Goal: Task Accomplishment & Management: Complete application form

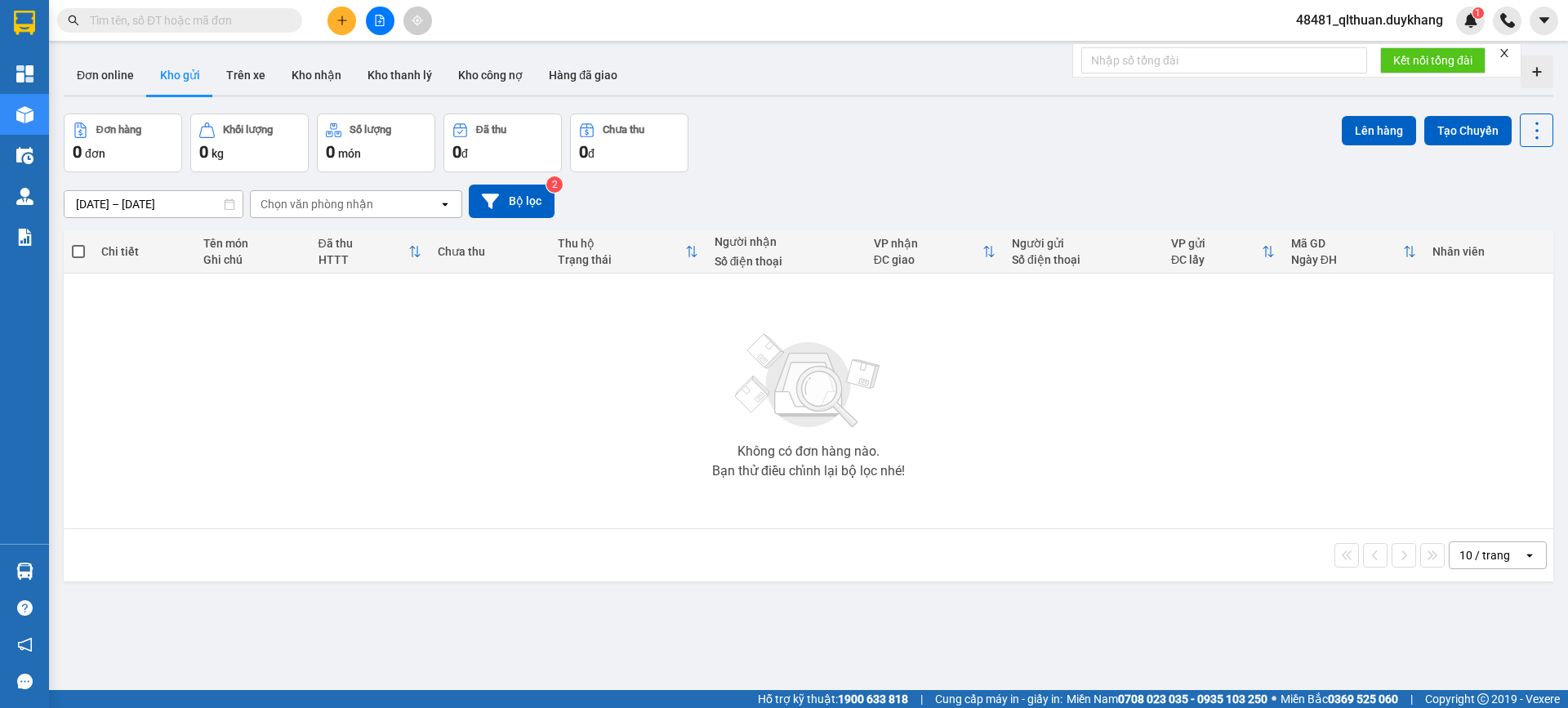
click at [209, 19] on input "text" at bounding box center [186, 20] width 192 height 18
paste input "0968987658"
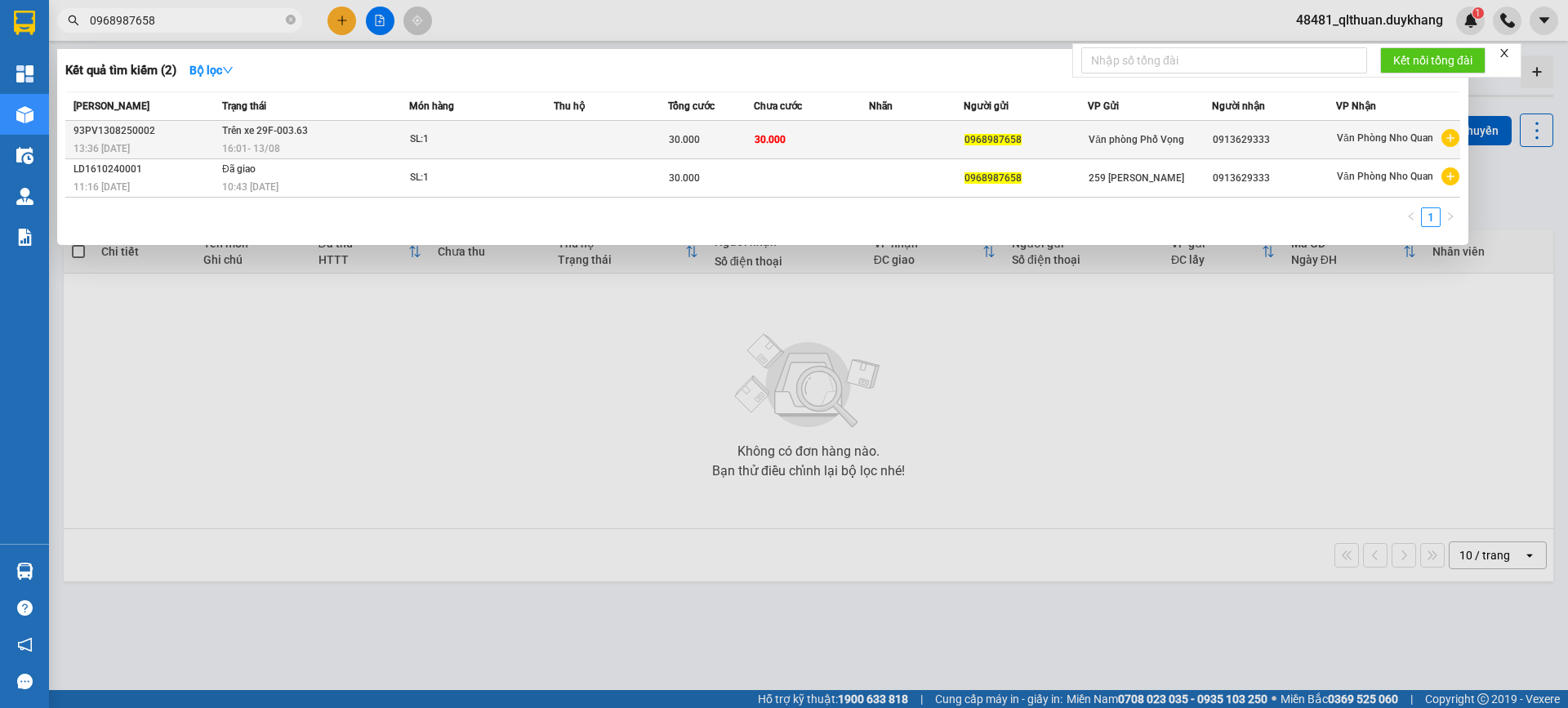
type input "0968987658"
click at [886, 139] on td at bounding box center [916, 140] width 95 height 39
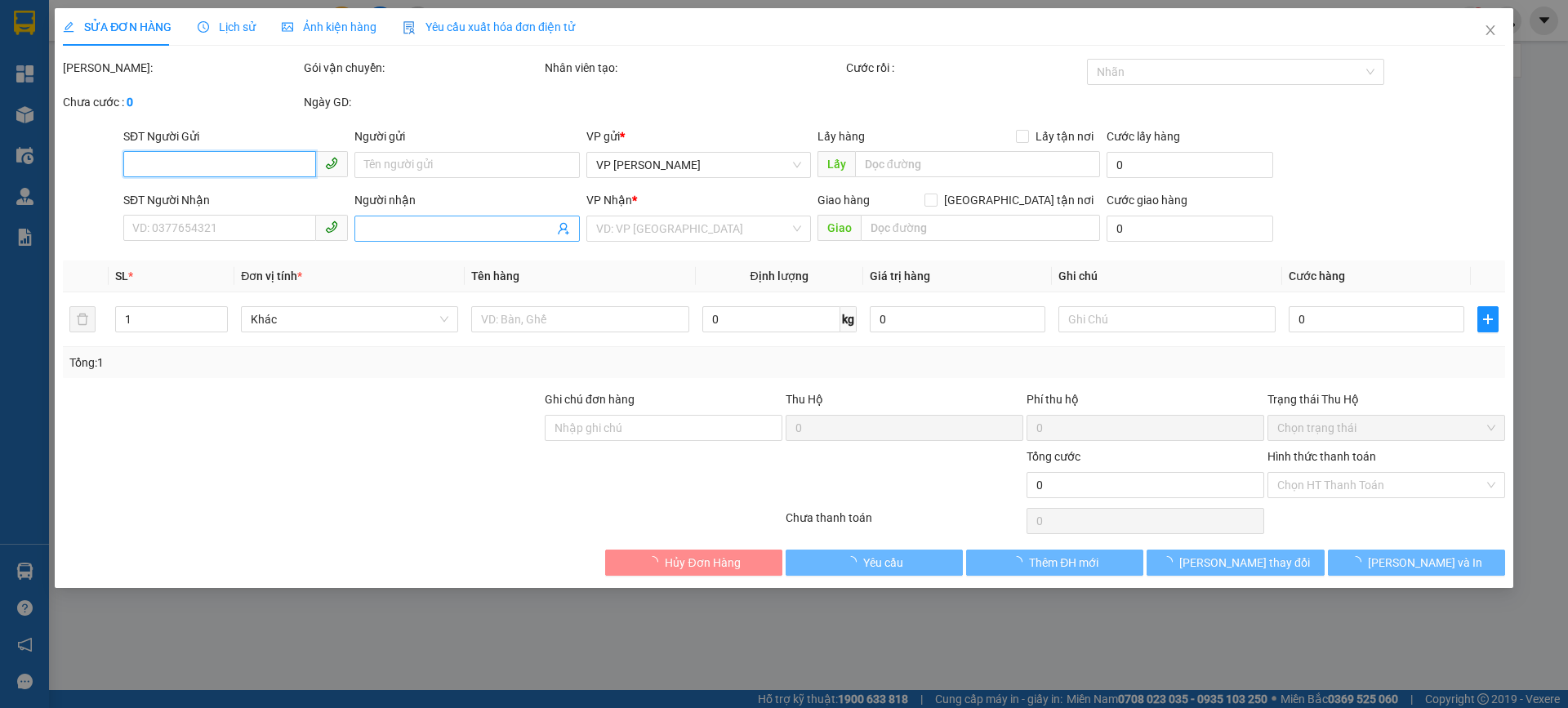
type input "0968987658"
type input "0913629333"
type input "30.000"
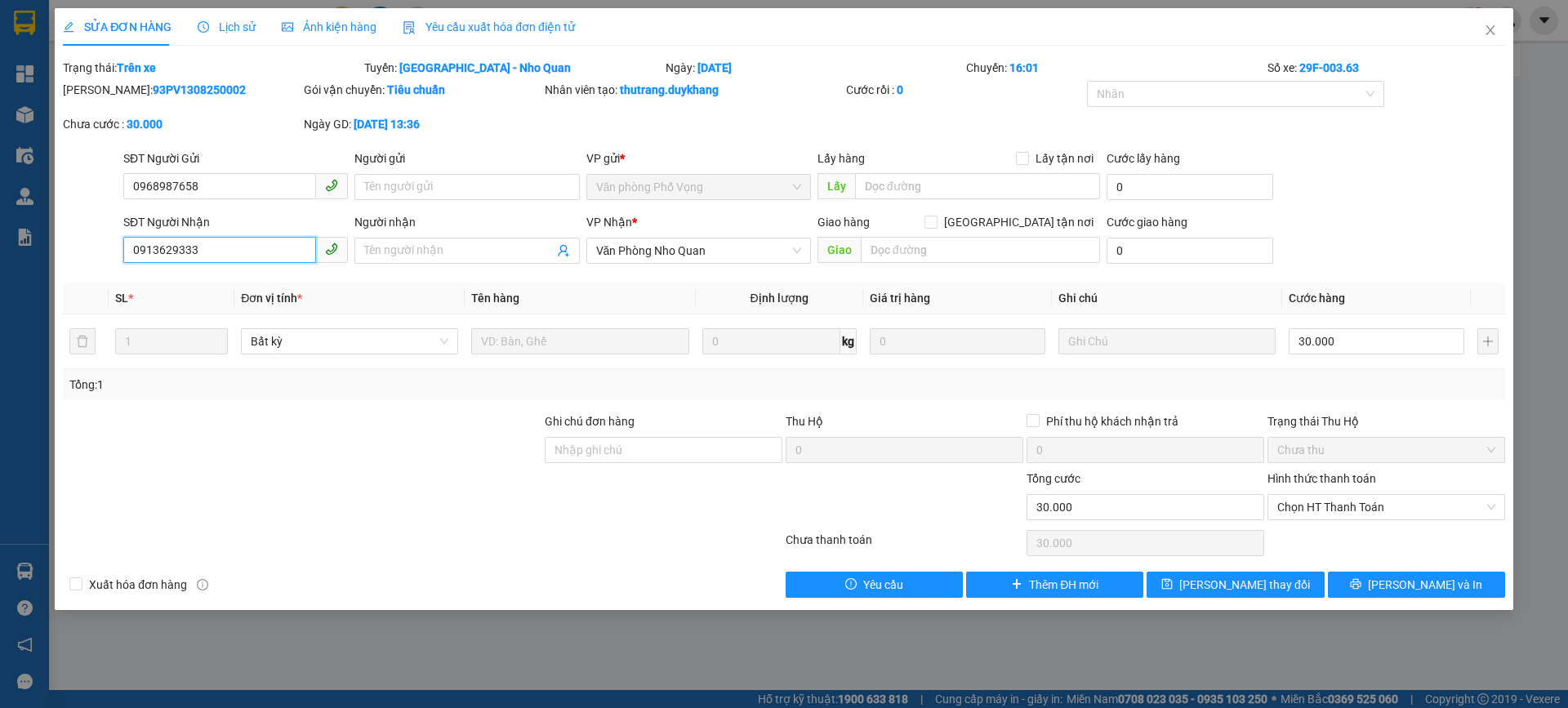
click at [253, 261] on input "0913629333" at bounding box center [220, 250] width 192 height 26
click at [168, 252] on input "0913629333" at bounding box center [220, 250] width 192 height 26
type input "0913299333"
click at [191, 472] on div at bounding box center [302, 498] width 482 height 58
click at [1486, 544] on div "Chọn HT Thanh Toán" at bounding box center [1386, 543] width 241 height 33
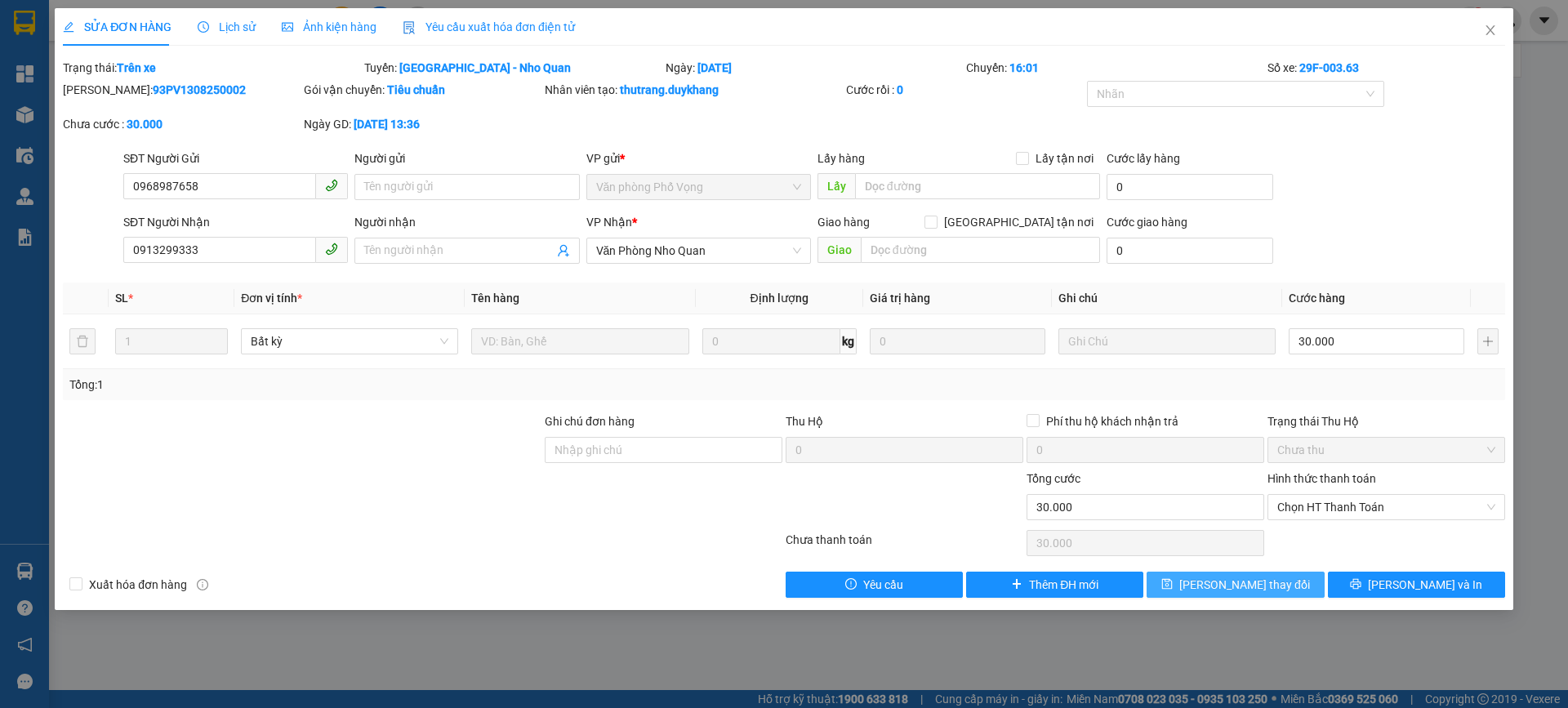
click at [1245, 586] on span "Lưu thay đổi" at bounding box center [1244, 584] width 130 height 18
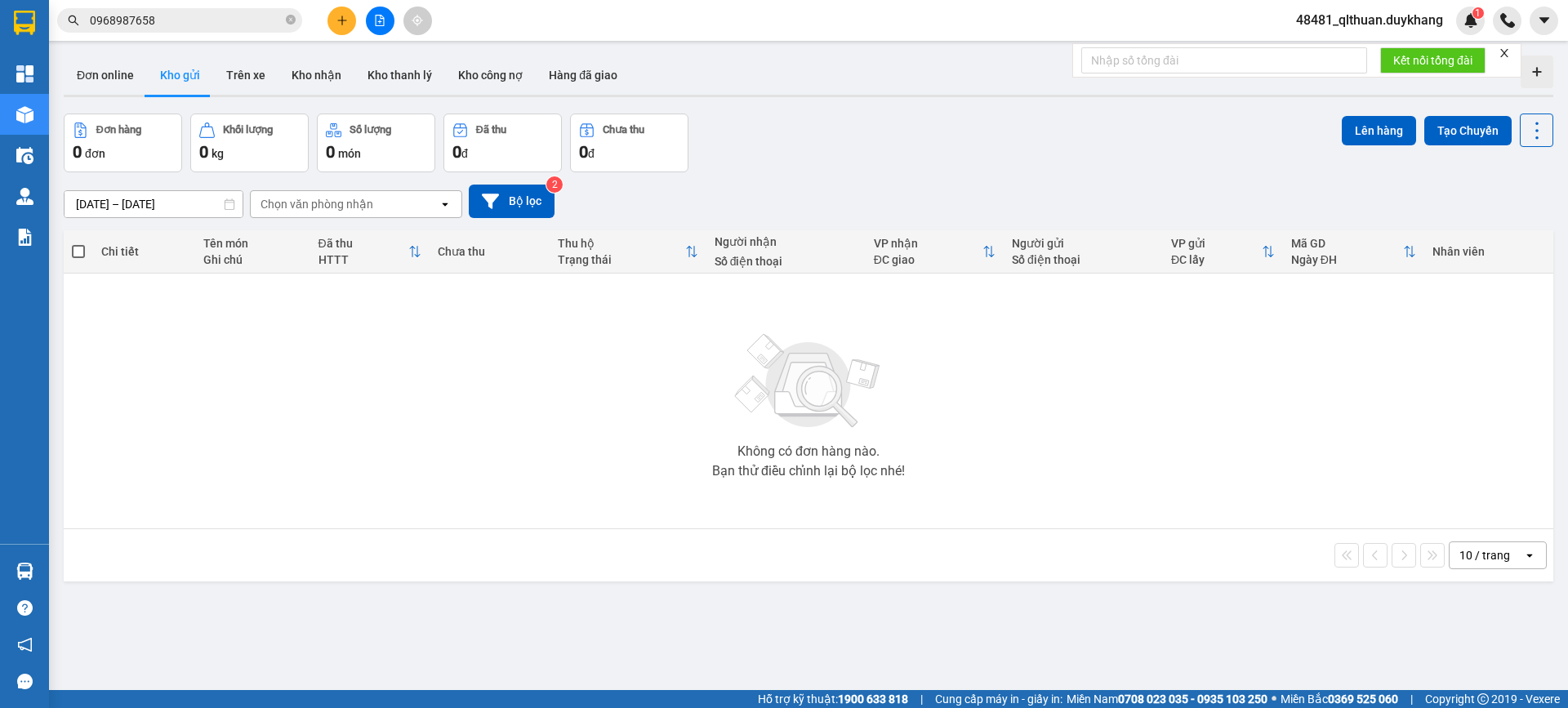
click at [285, 21] on span "0968987658" at bounding box center [180, 21] width 245 height 25
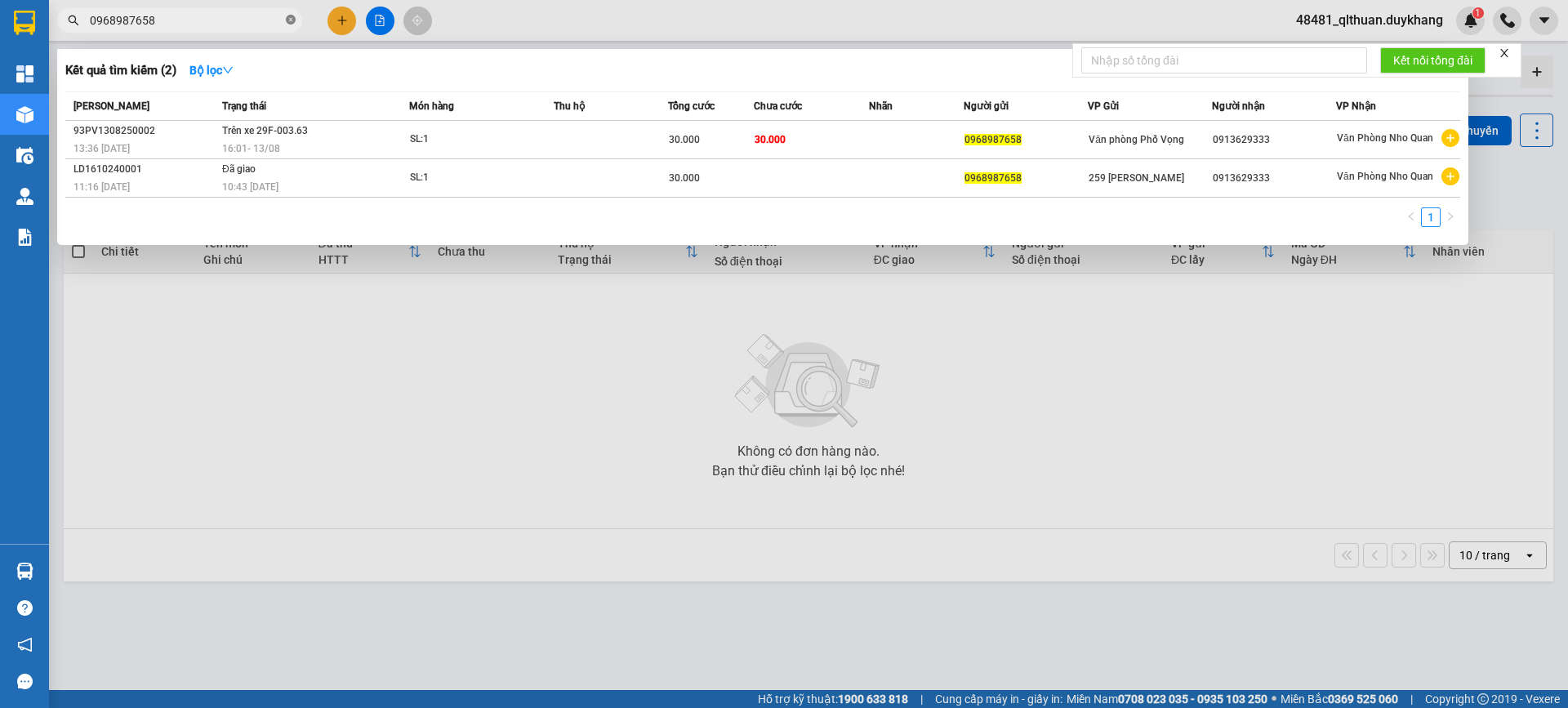
click at [292, 21] on icon "close-circle" at bounding box center [291, 20] width 9 height 9
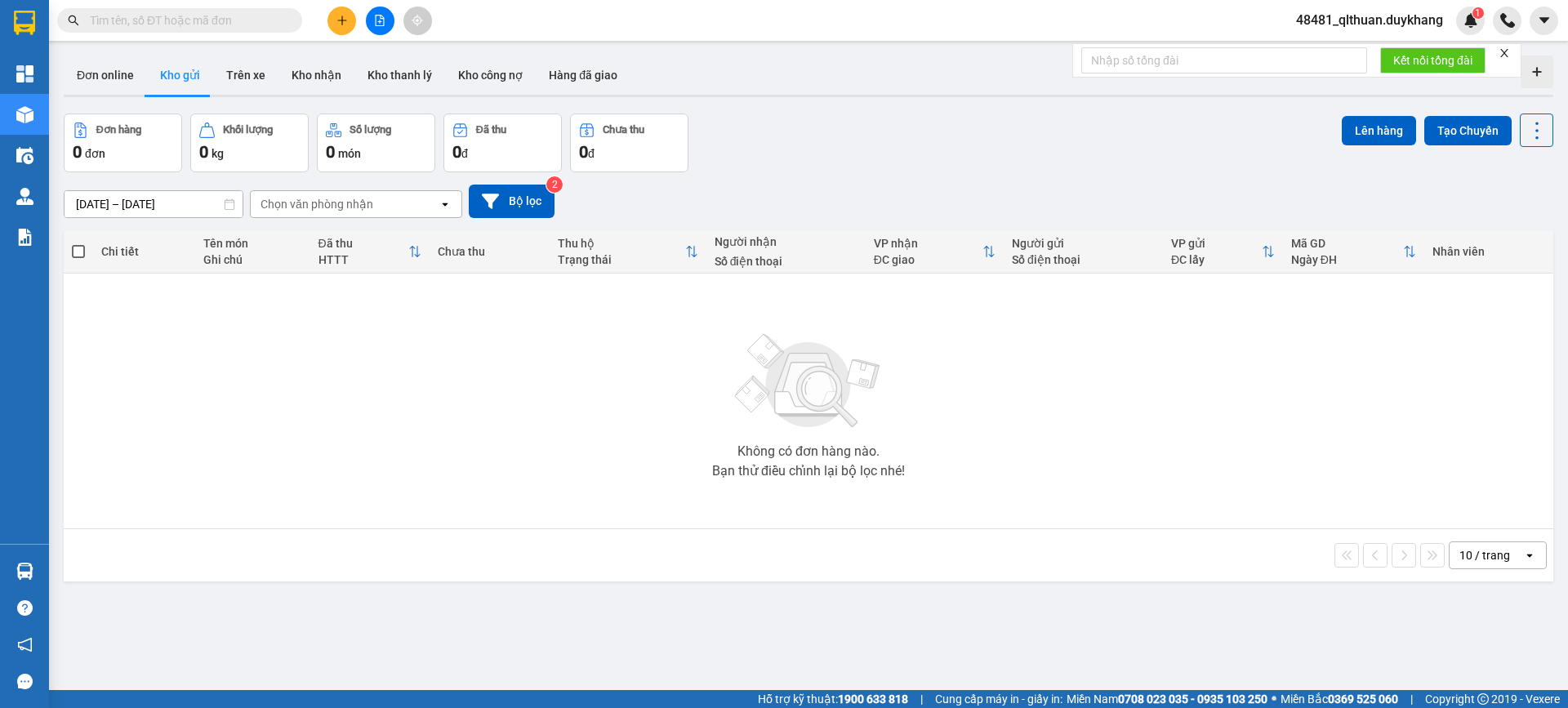
paste input "0912339611"
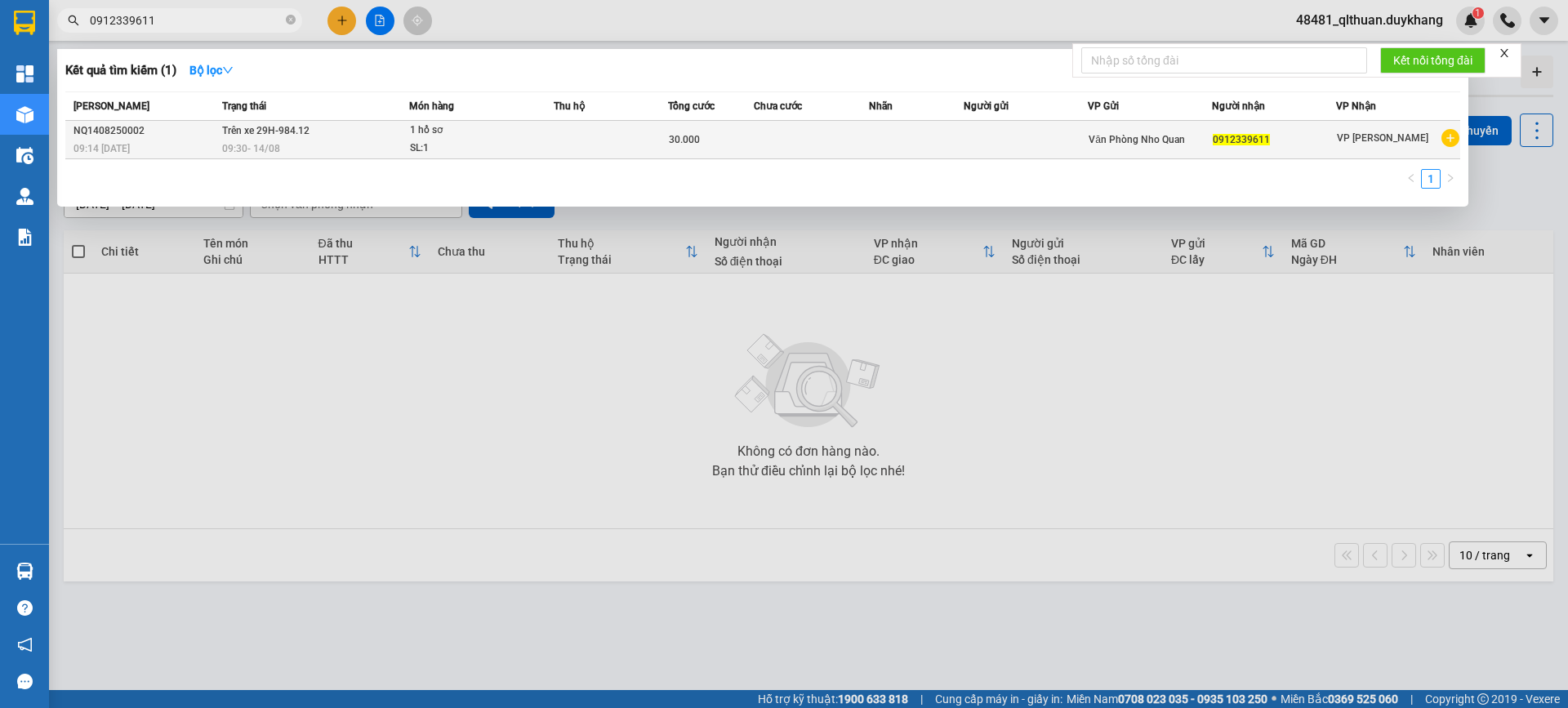
type input "0912339611"
click at [876, 136] on td at bounding box center [916, 140] width 95 height 39
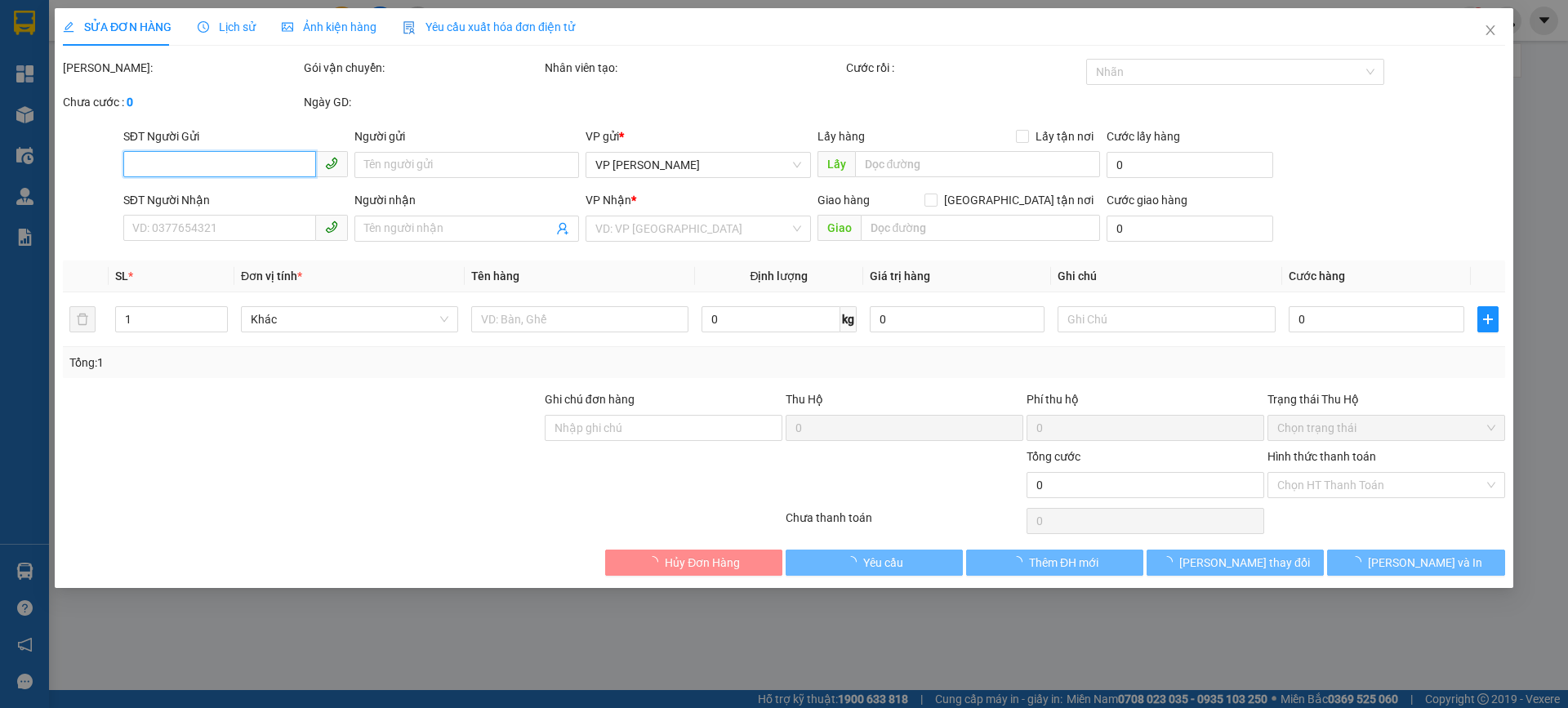
type input "0912339611"
type input "30.000"
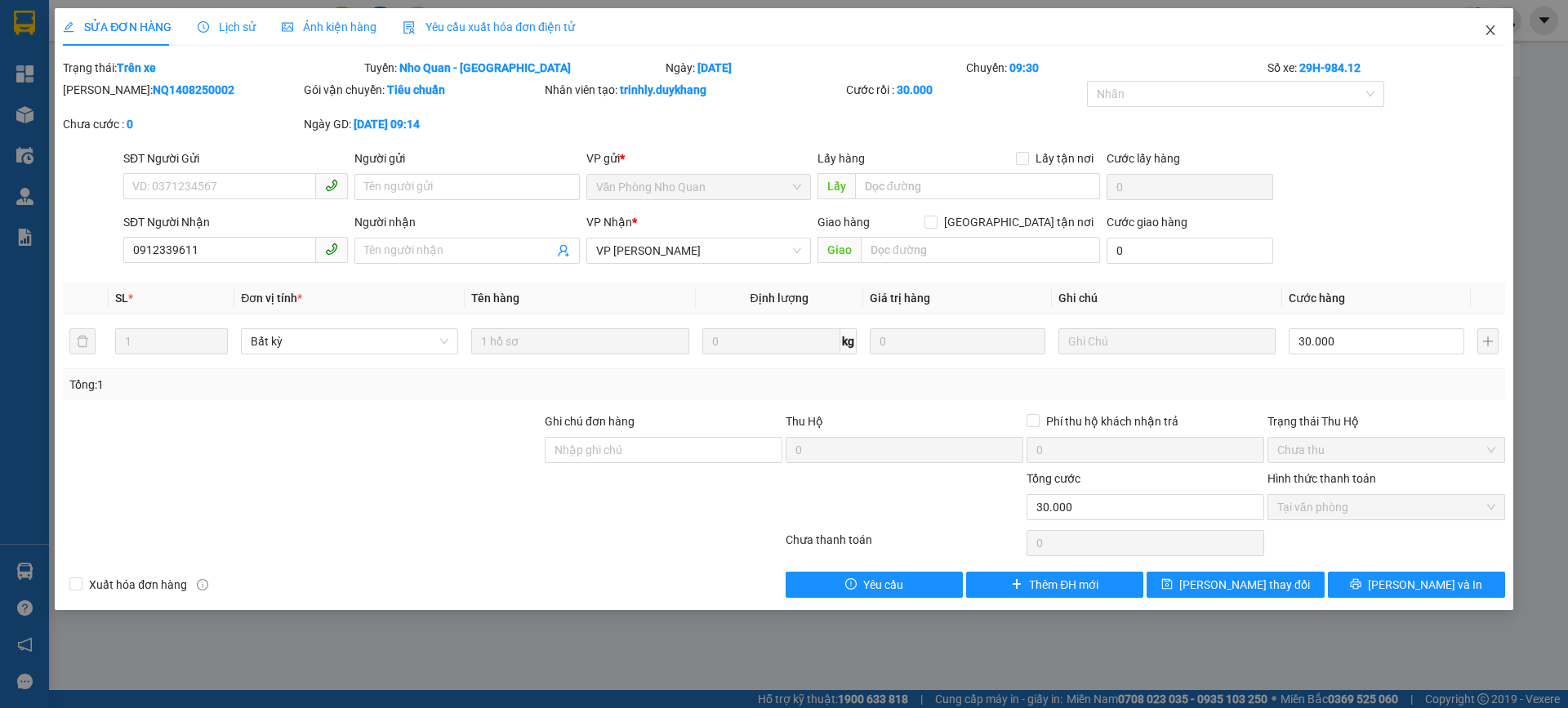
click at [1488, 33] on icon "close" at bounding box center [1491, 30] width 13 height 13
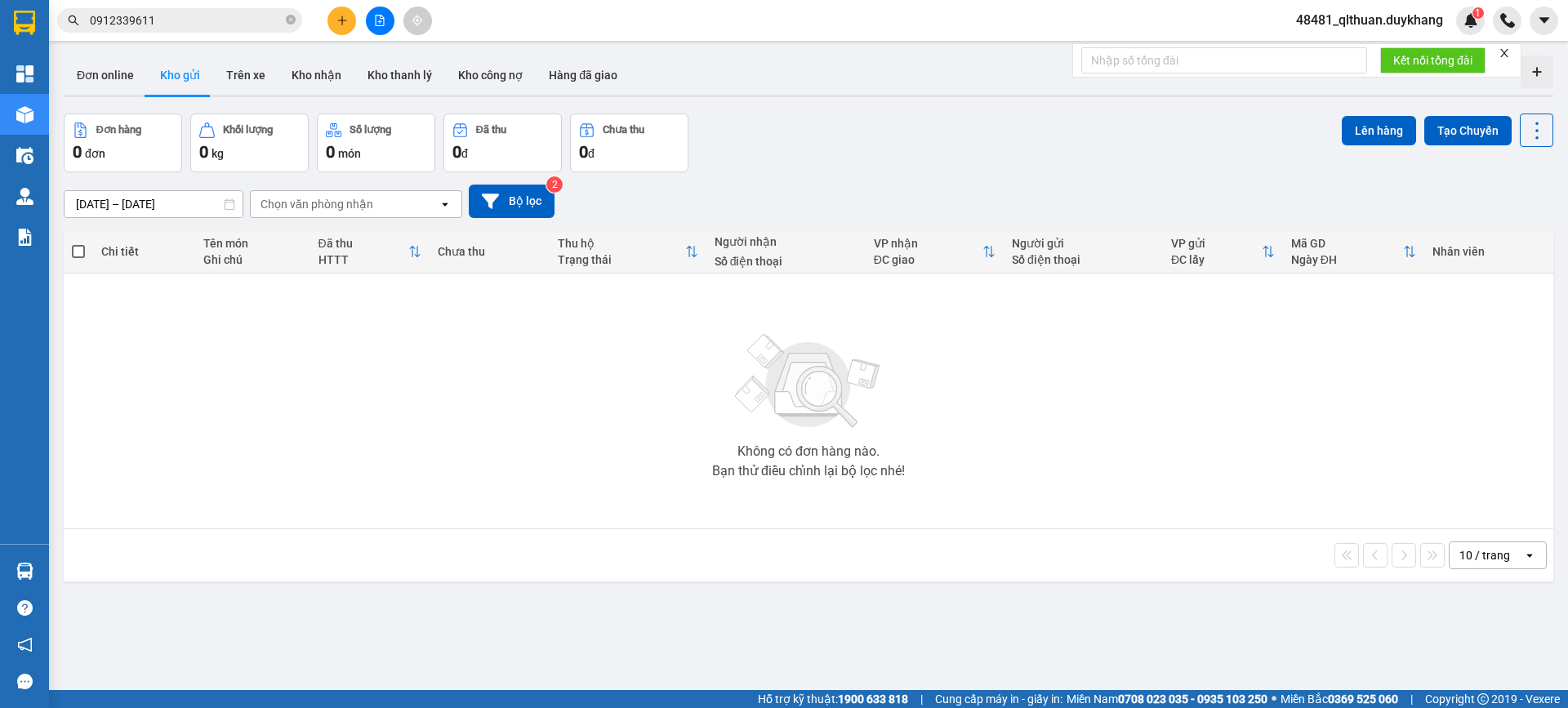
click at [964, 156] on div "Đơn hàng 0 đơn Khối lượng 0 kg Số lượng 0 món Đã thu 0 đ Chưa thu 0 đ Lên hàng …" at bounding box center [809, 143] width 1490 height 59
click at [976, 125] on div "Đơn hàng 0 đơn Khối lượng 0 kg Số lượng 0 món Đã thu 0 đ Chưa thu 0 đ Lên hàng …" at bounding box center [809, 143] width 1490 height 59
click at [690, 67] on div "Đơn online Kho gửi Trên xe Kho nhận Kho thanh lý Kho công nợ Hàng đã giao" at bounding box center [809, 77] width 1490 height 43
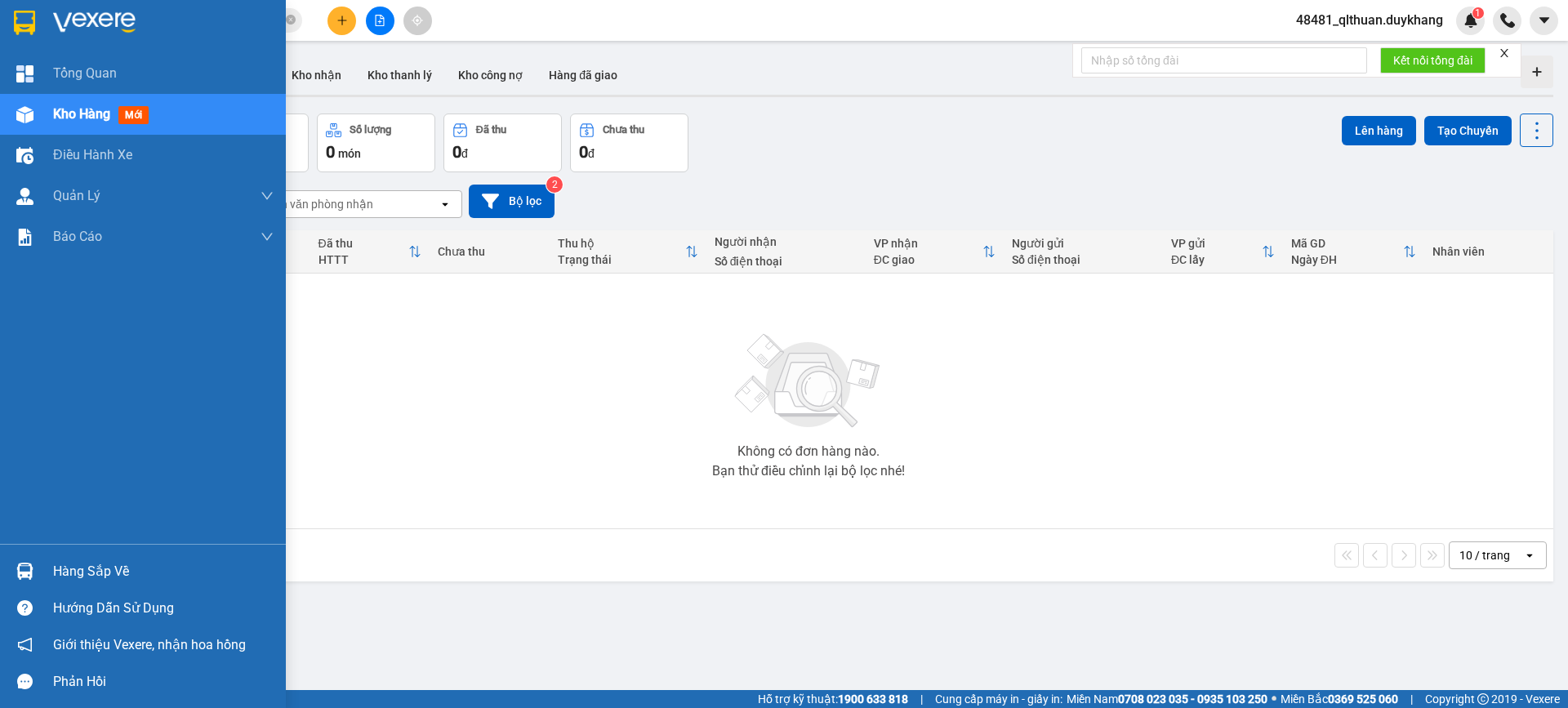
click at [65, 107] on span "Kho hàng" at bounding box center [81, 114] width 58 height 15
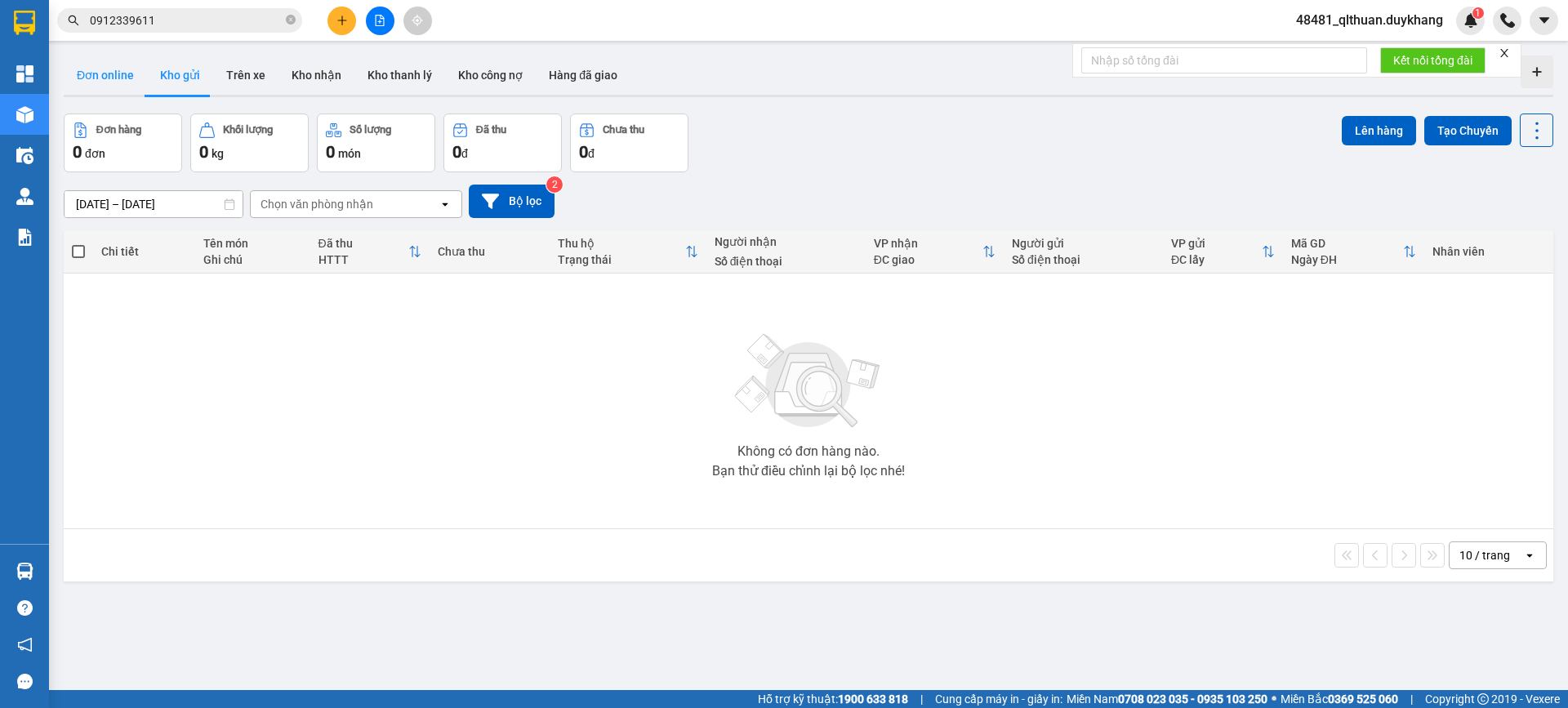
click at [123, 77] on button "Đơn online" at bounding box center [106, 76] width 83 height 40
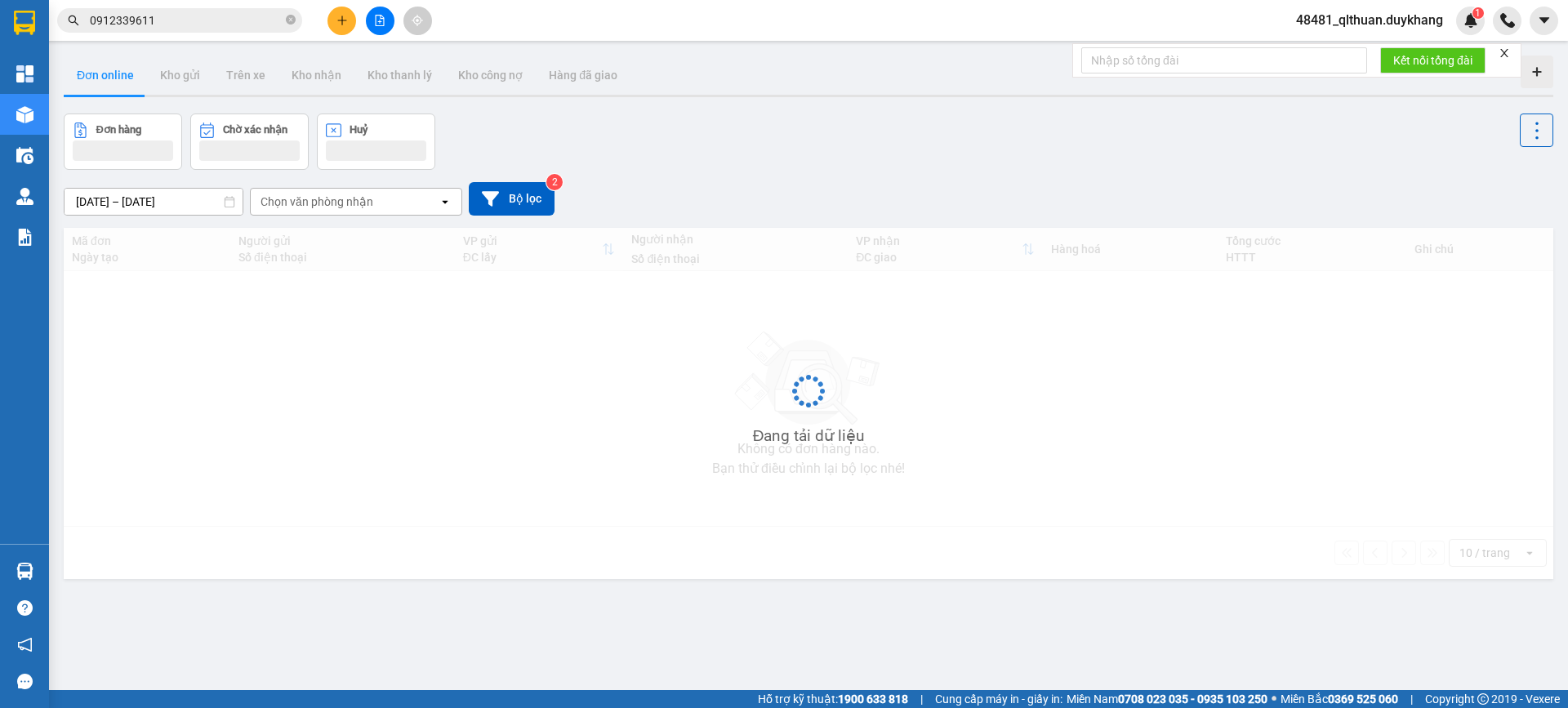
type input "11/08/2025 – 14/08/2025"
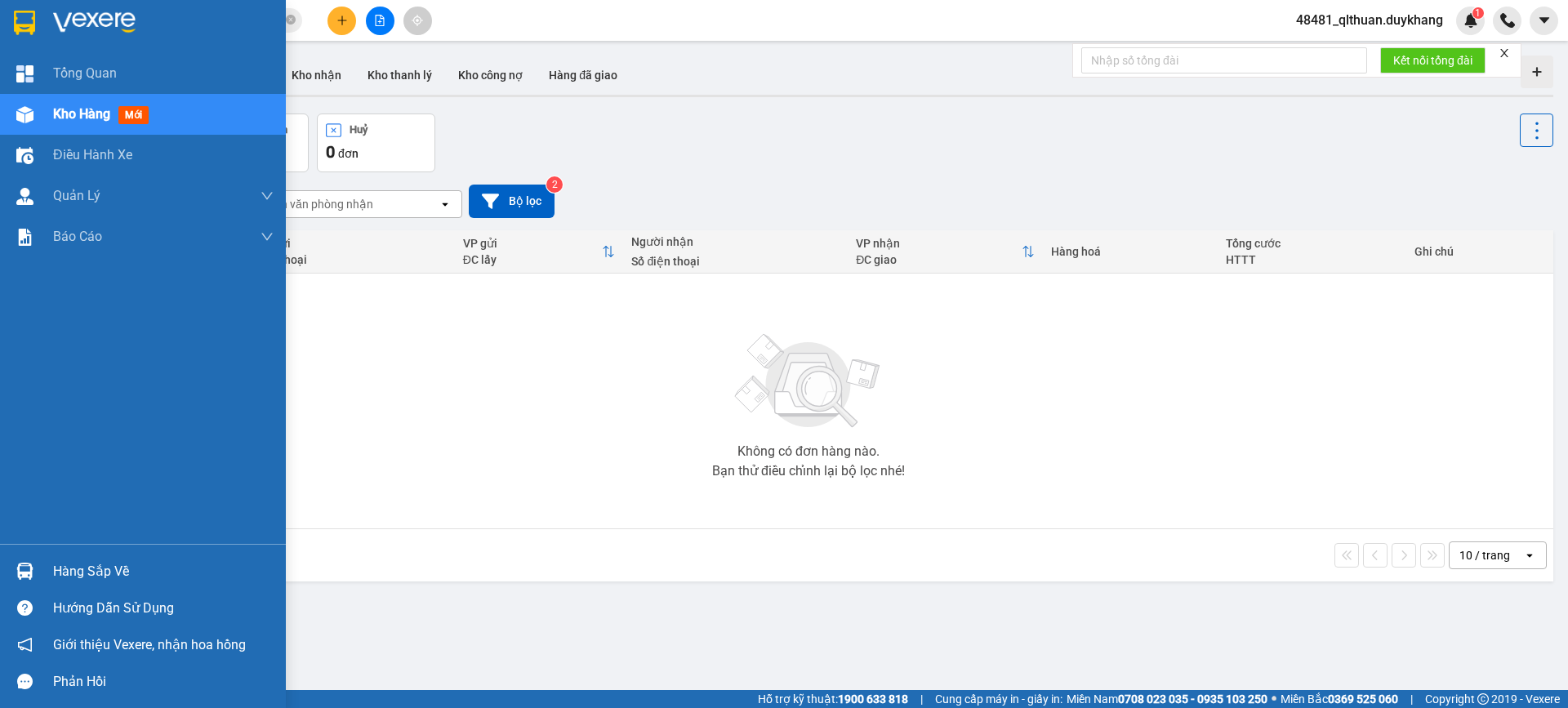
click at [51, 118] on div "Kho hàng mới" at bounding box center [142, 114] width 286 height 41
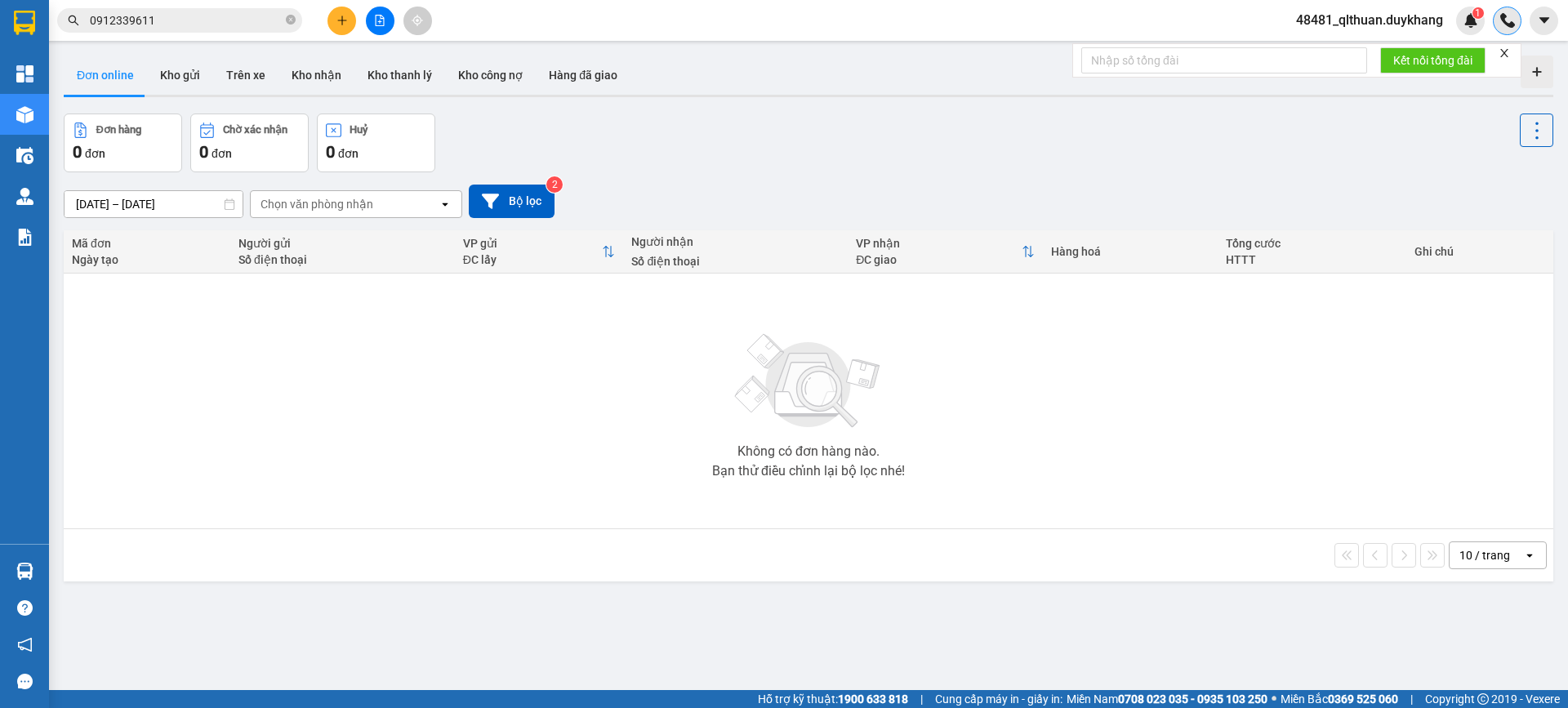
click at [1514, 15] on img at bounding box center [1508, 21] width 15 height 15
click at [1541, 26] on icon "caret-down" at bounding box center [1544, 21] width 15 height 15
click at [1455, 245] on div "Ghi chú" at bounding box center [1479, 252] width 130 height 13
click at [1535, 14] on button at bounding box center [1543, 21] width 28 height 28
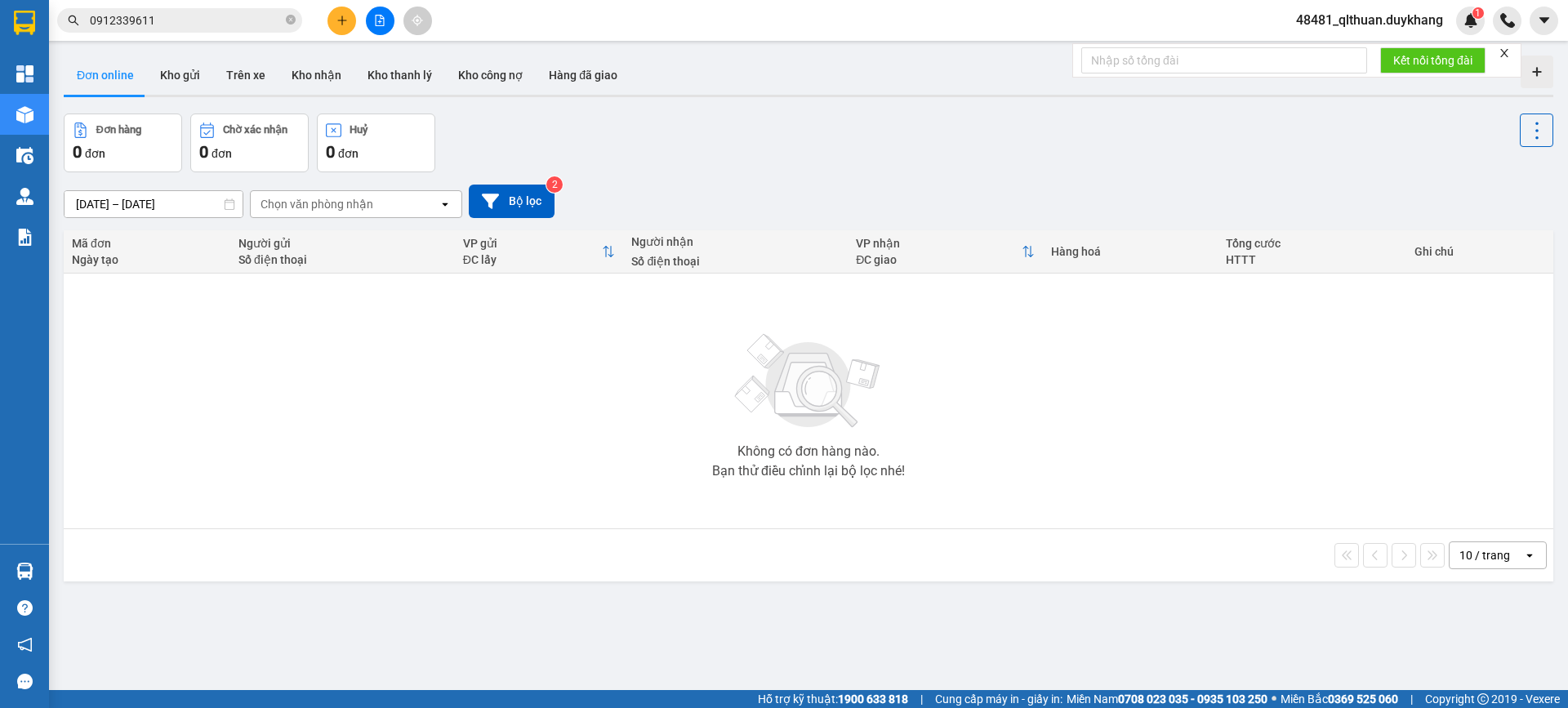
click at [1262, 126] on div "Đơn hàng 0 đơn Chờ xác nhận 0 đơn Huỷ 0 đơn" at bounding box center [809, 143] width 1490 height 59
click at [1502, 50] on icon "close" at bounding box center [1504, 53] width 11 height 11
click at [1543, 20] on icon "caret-down" at bounding box center [1543, 20] width 9 height 6
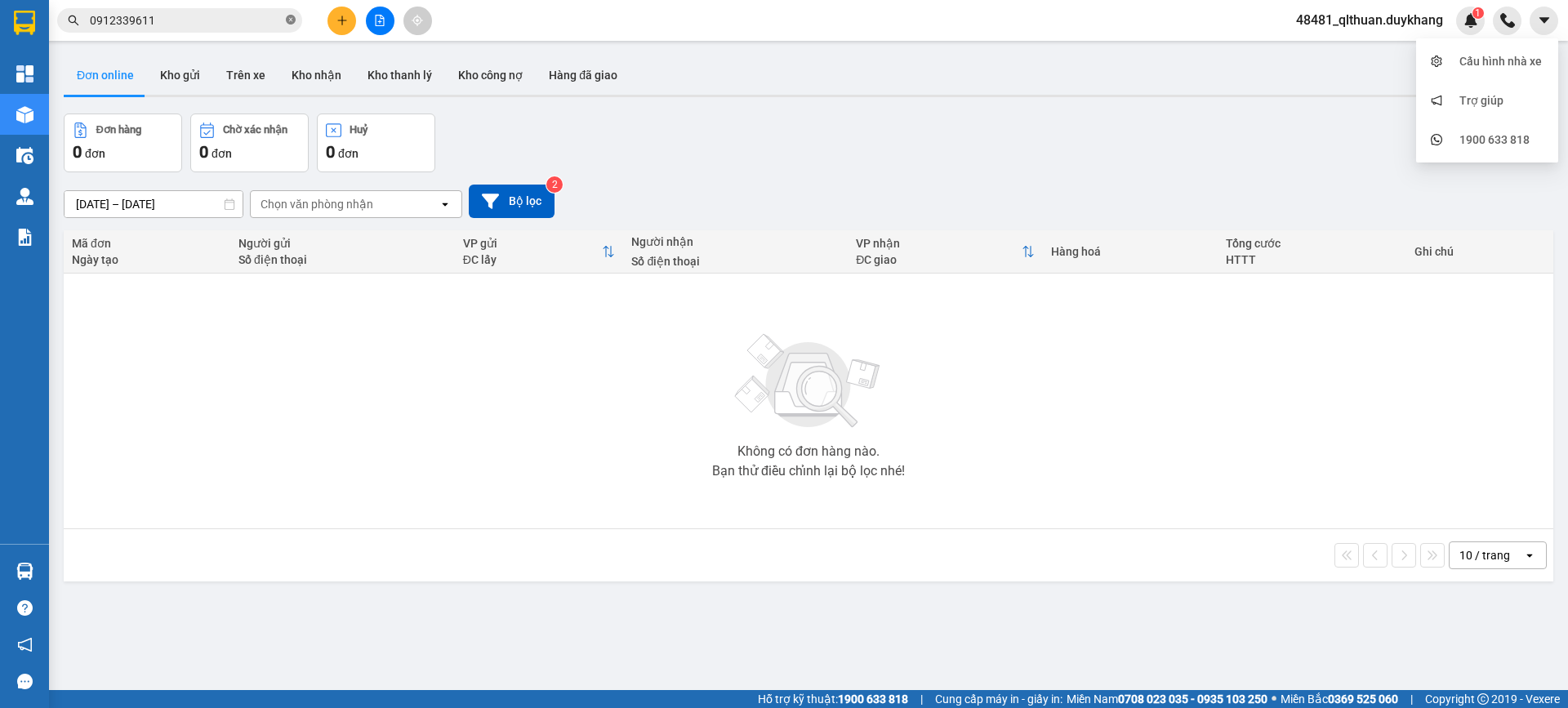
click at [293, 15] on span at bounding box center [291, 21] width 9 height 15
click at [335, 71] on button "Kho nhận" at bounding box center [316, 76] width 76 height 40
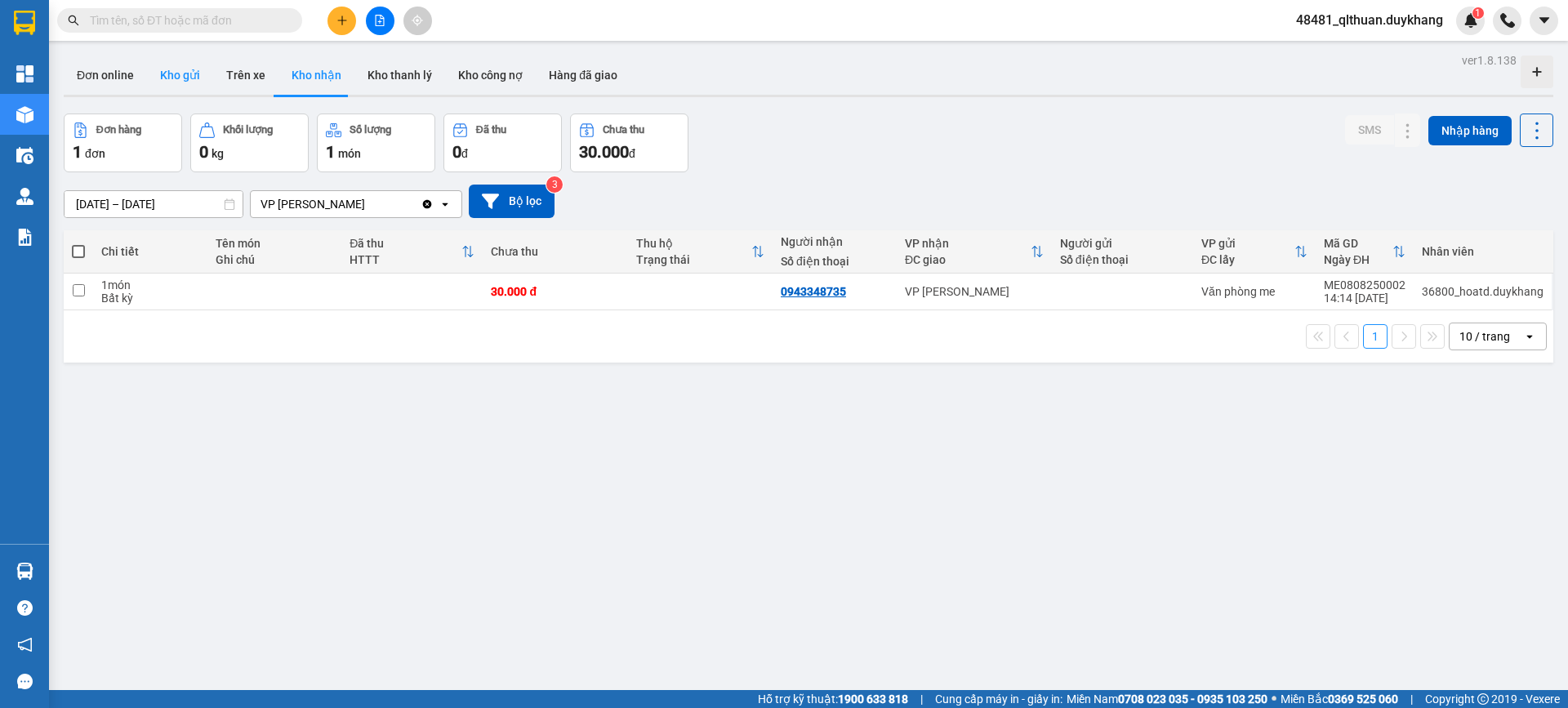
click at [185, 70] on button "Kho gửi" at bounding box center [180, 76] width 66 height 40
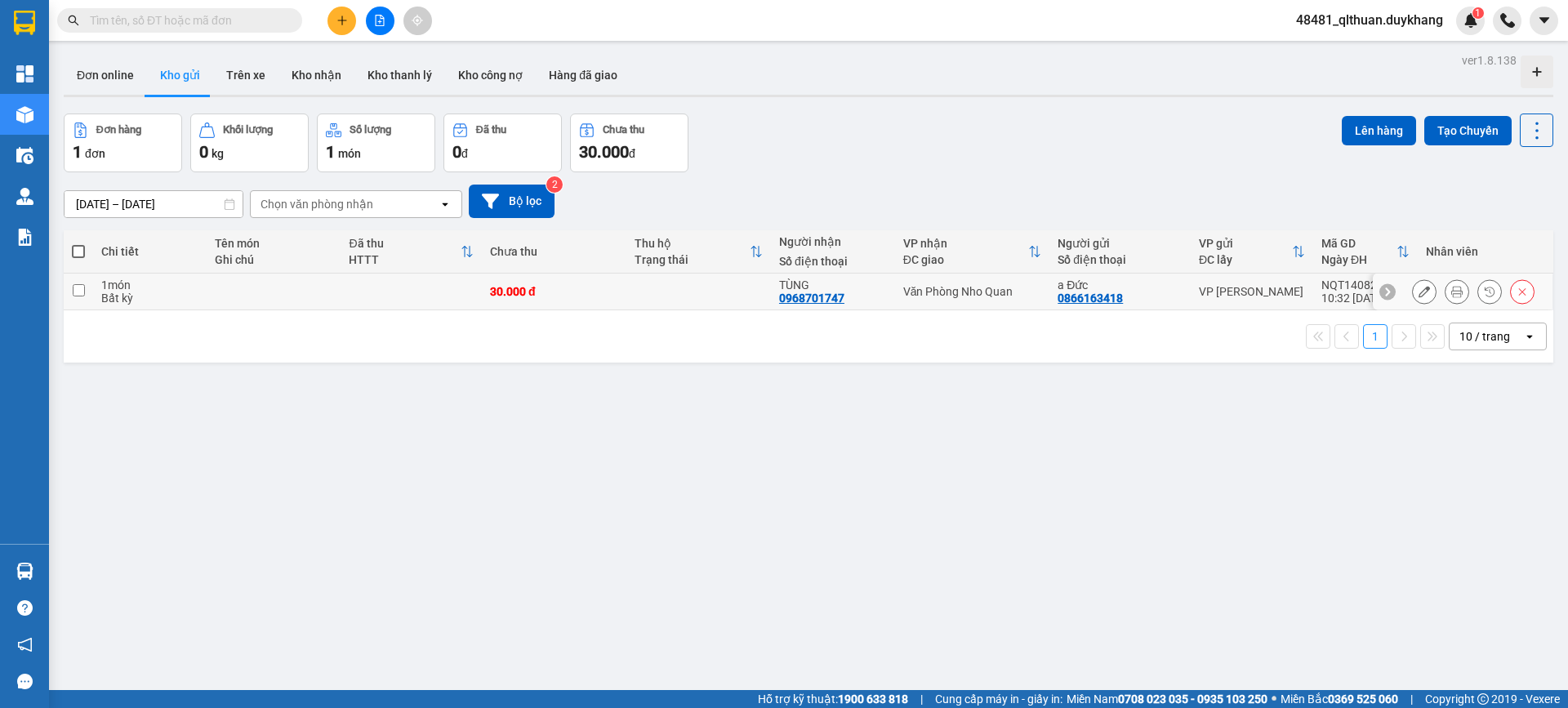
click at [76, 291] on input "checkbox" at bounding box center [78, 290] width 12 height 12
checkbox input "true"
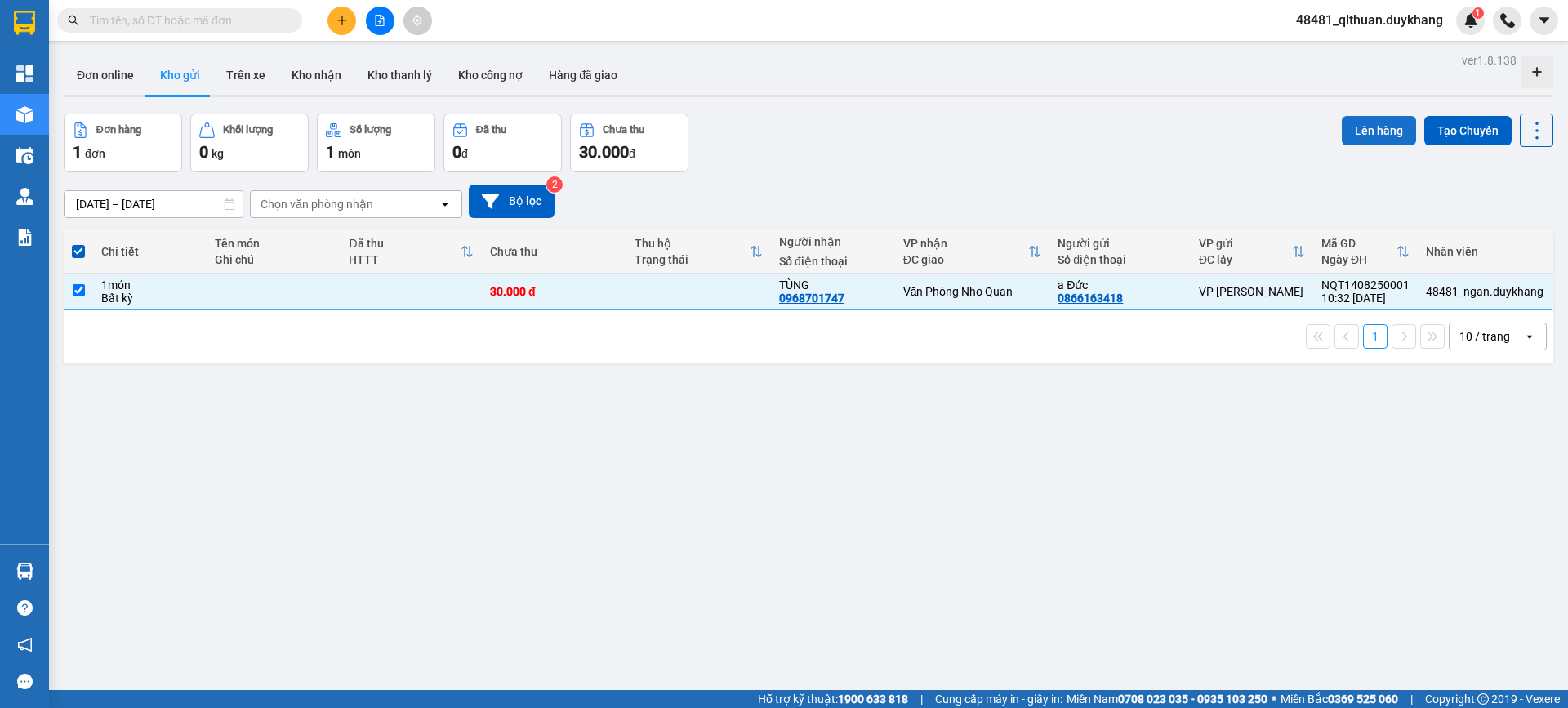
click at [1382, 120] on button "Lên hàng" at bounding box center [1378, 130] width 75 height 29
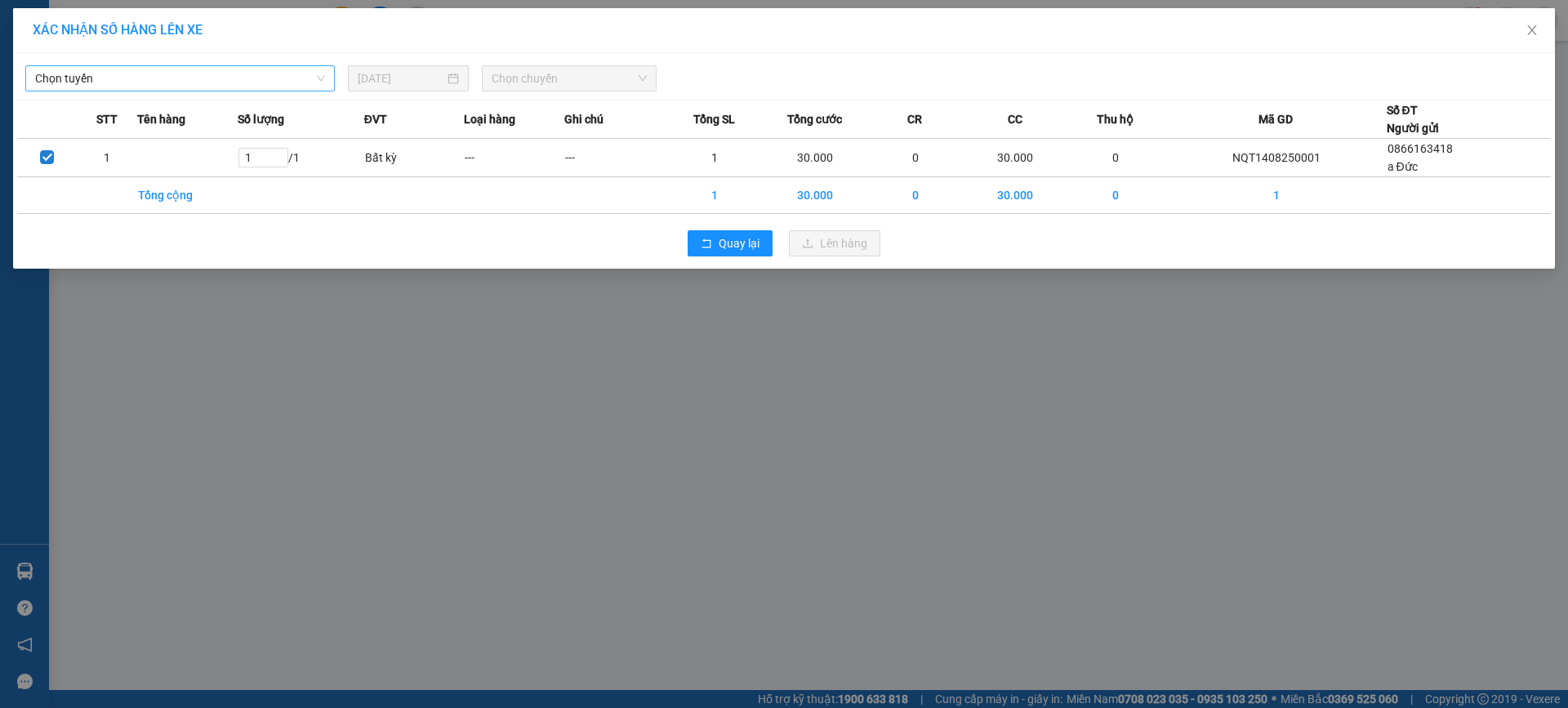
click at [308, 77] on span "Chọn tuyến" at bounding box center [179, 78] width 290 height 25
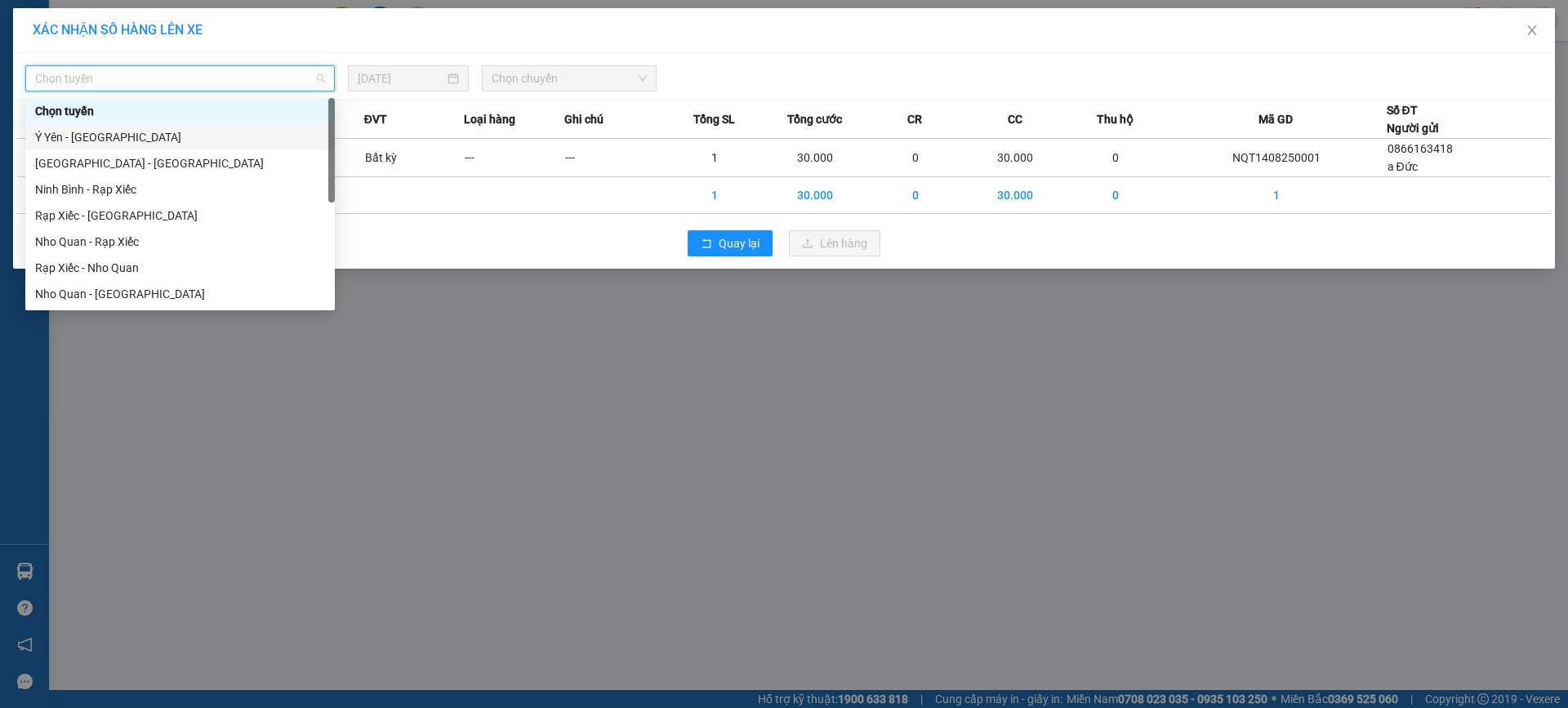
scroll to position [78, 0]
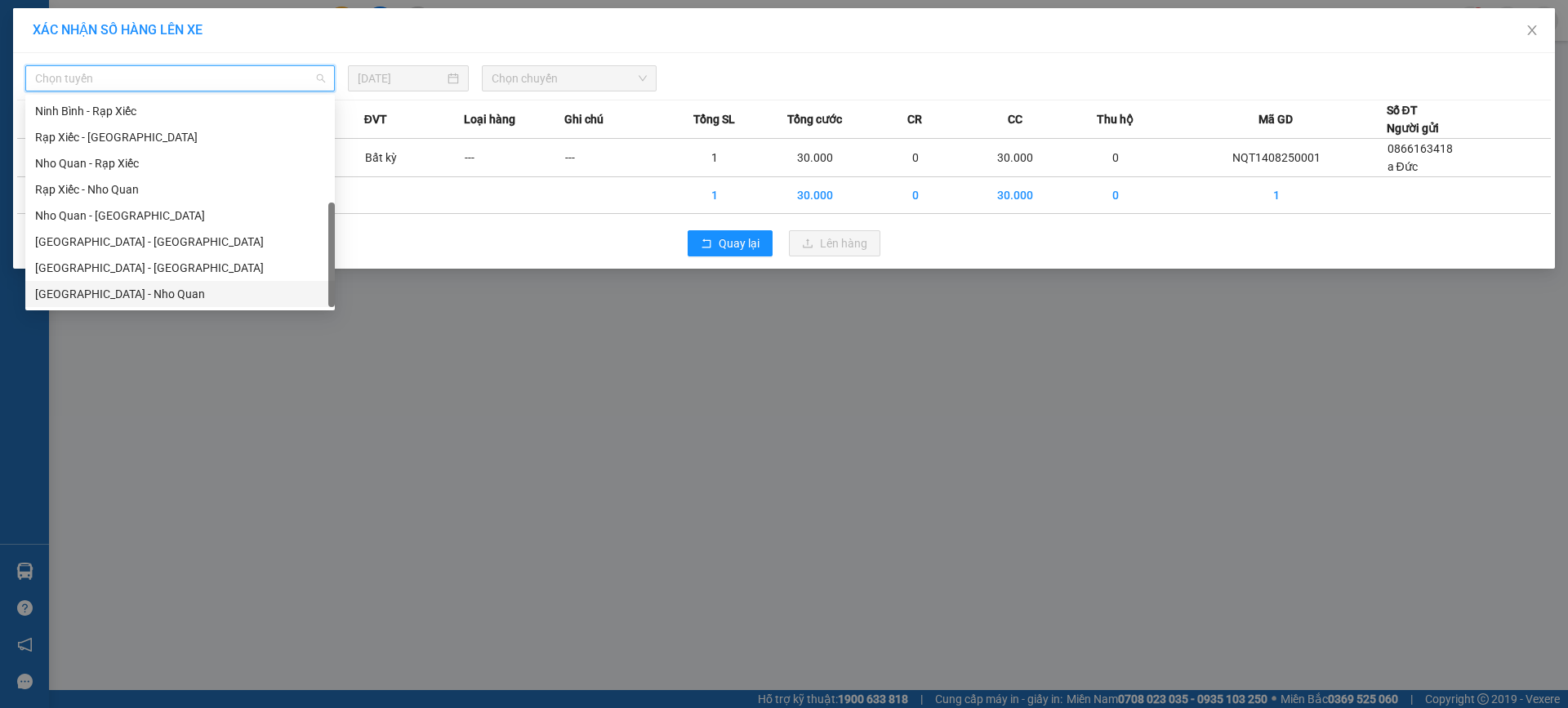
click at [127, 294] on div "Hà Nội - Nho Quan" at bounding box center [179, 294] width 290 height 18
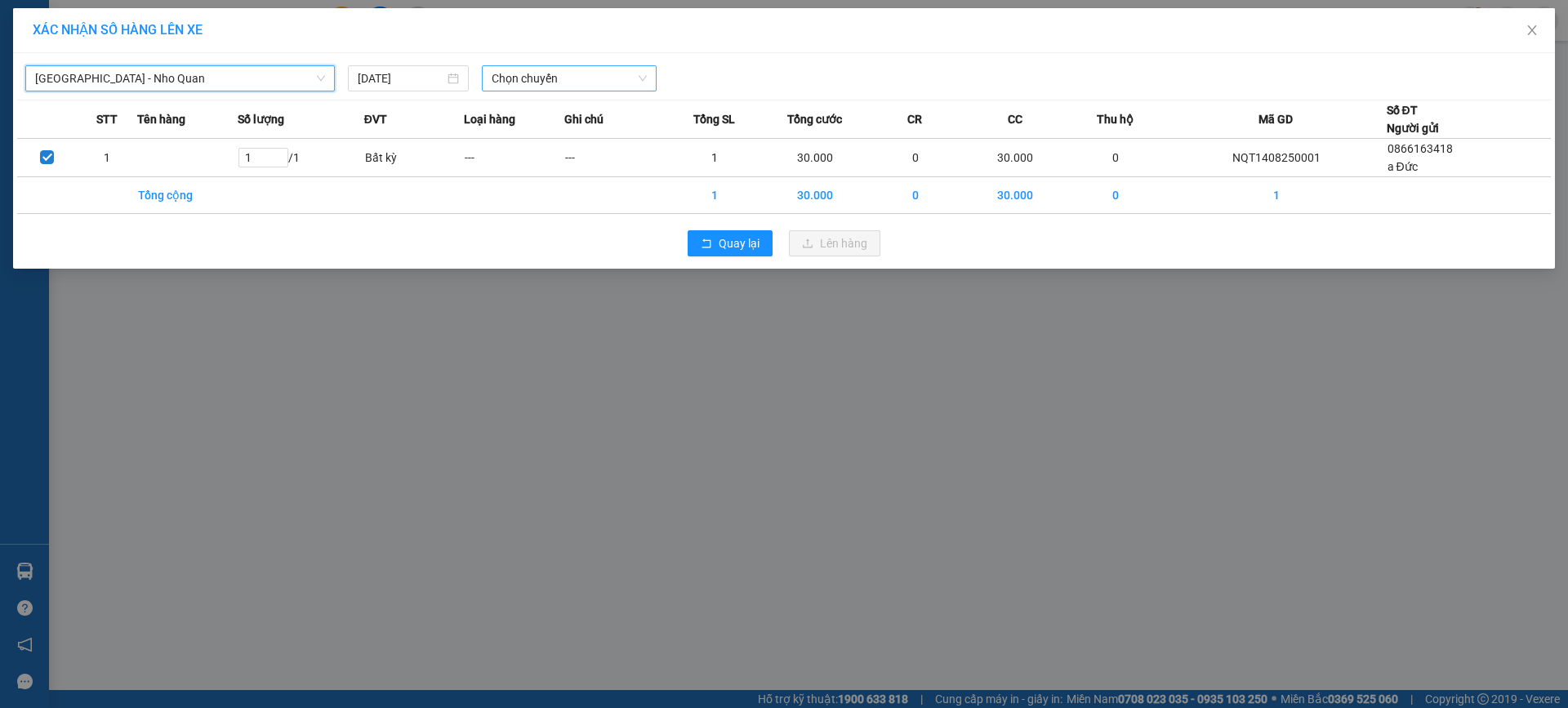
click at [561, 73] on span "Chọn chuyến" at bounding box center [569, 78] width 155 height 25
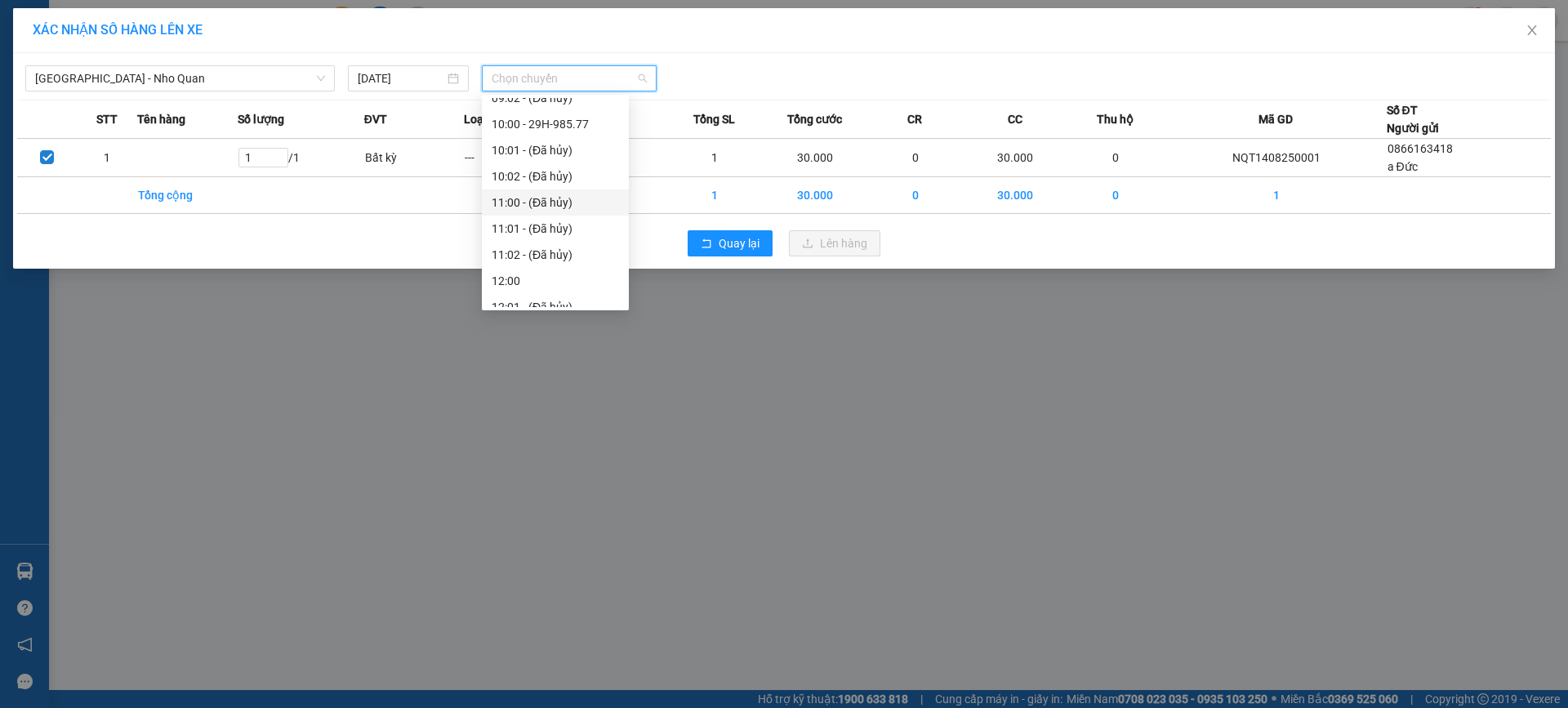
scroll to position [409, 0]
click at [543, 281] on div "13:00 - 29K-133.31" at bounding box center [555, 278] width 127 height 18
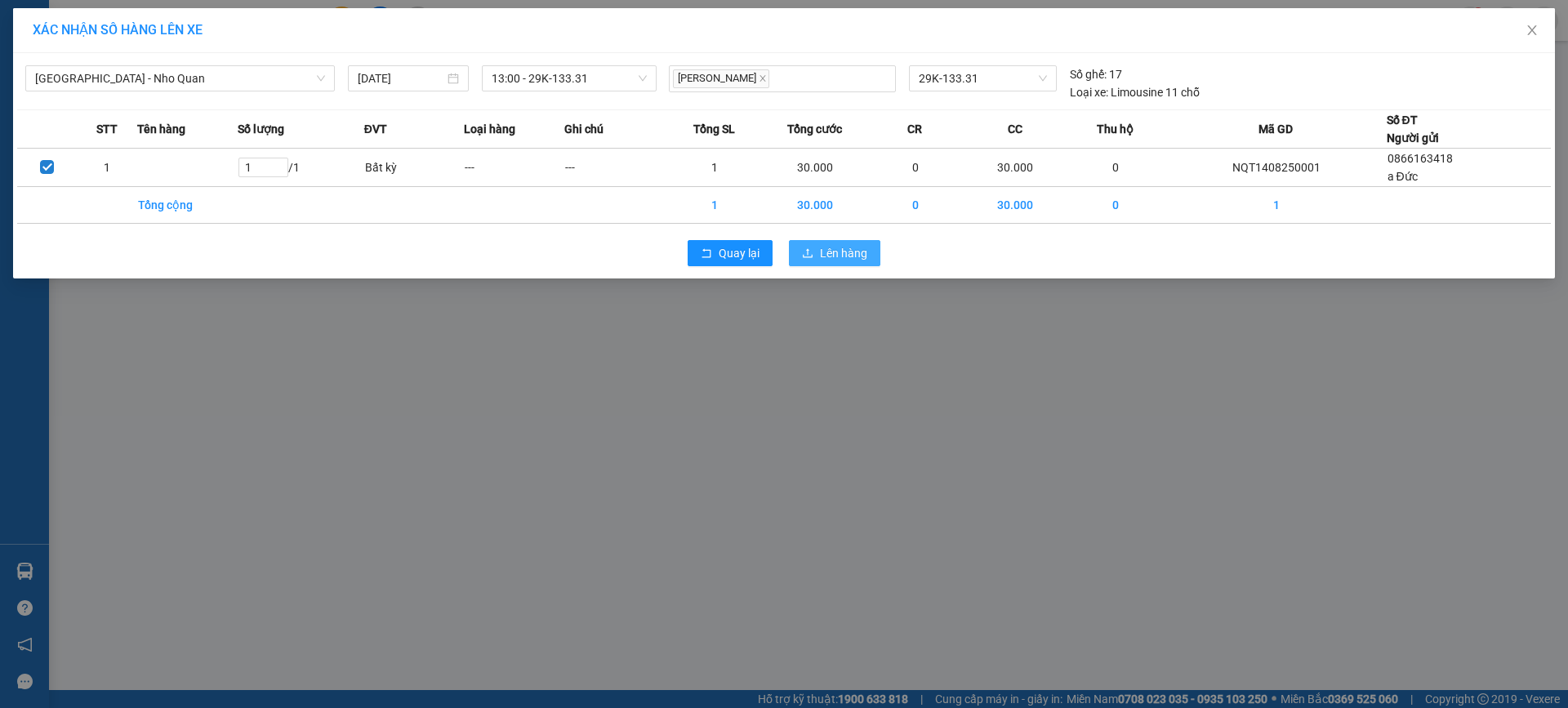
click at [855, 250] on span "Lên hàng" at bounding box center [843, 253] width 47 height 18
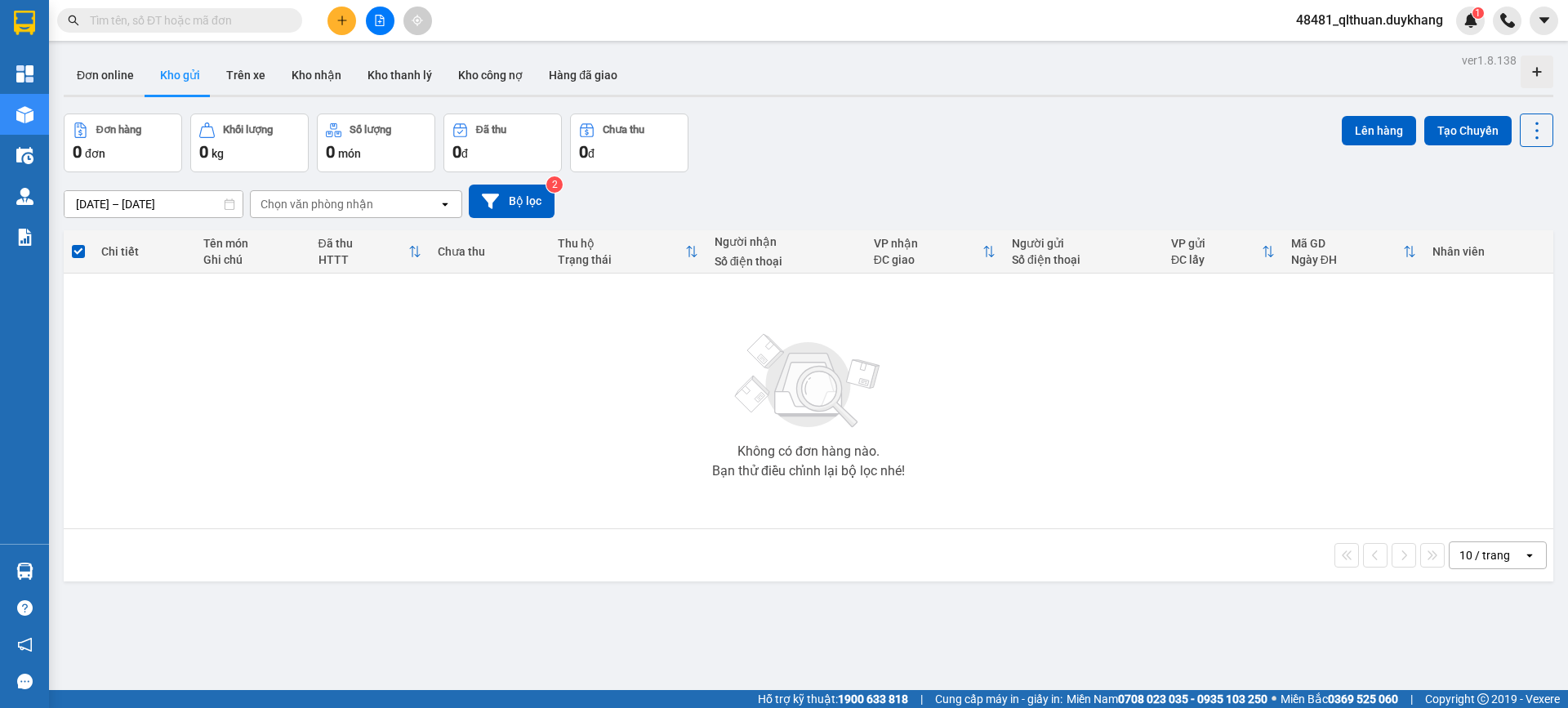
click at [787, 617] on div "ver 1.8.138 Đơn online Kho gửi Trên xe Kho nhận Kho thanh lý Kho công nợ Hàng đ…" at bounding box center [809, 403] width 1503 height 708
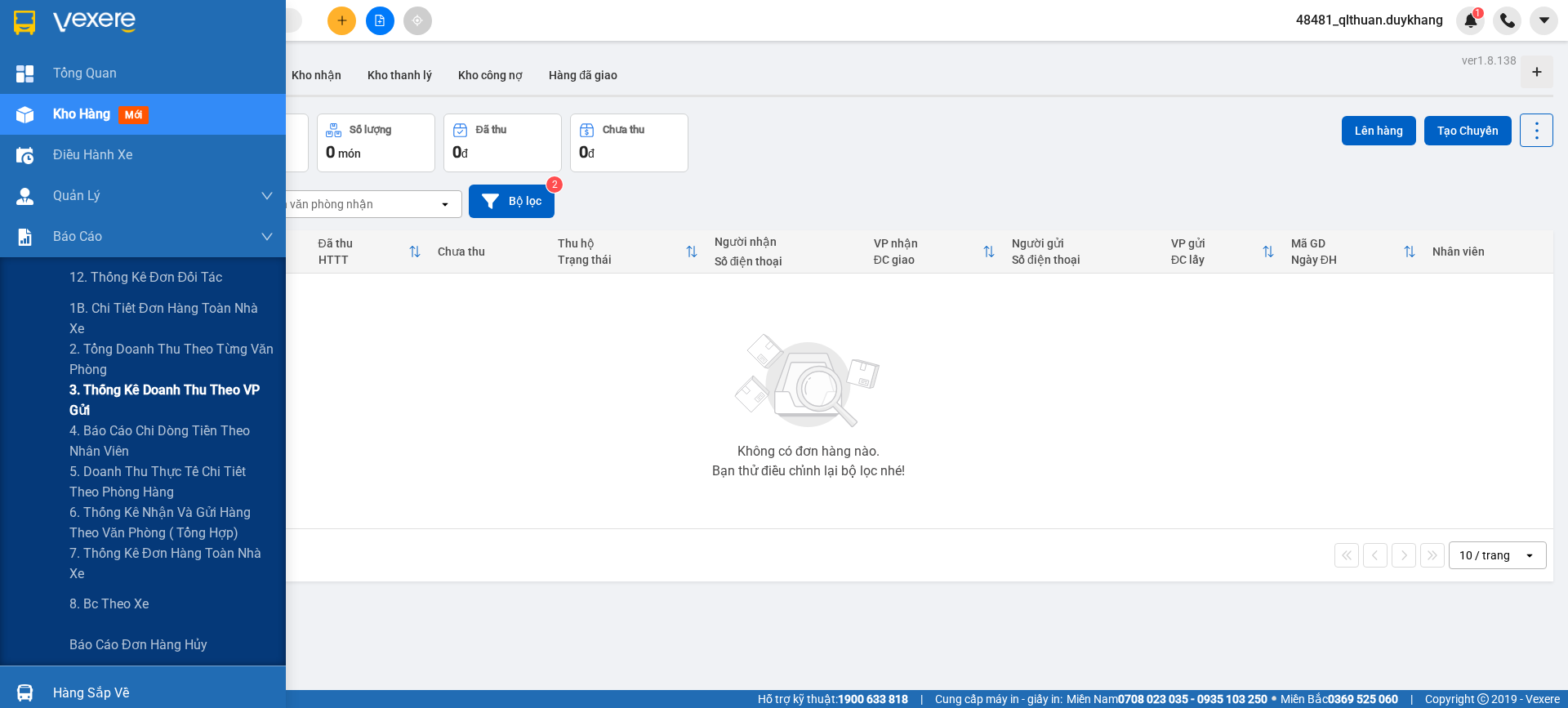
click at [70, 386] on span "3. Thống kê doanh Thu theo VP Gửi" at bounding box center [172, 400] width 204 height 41
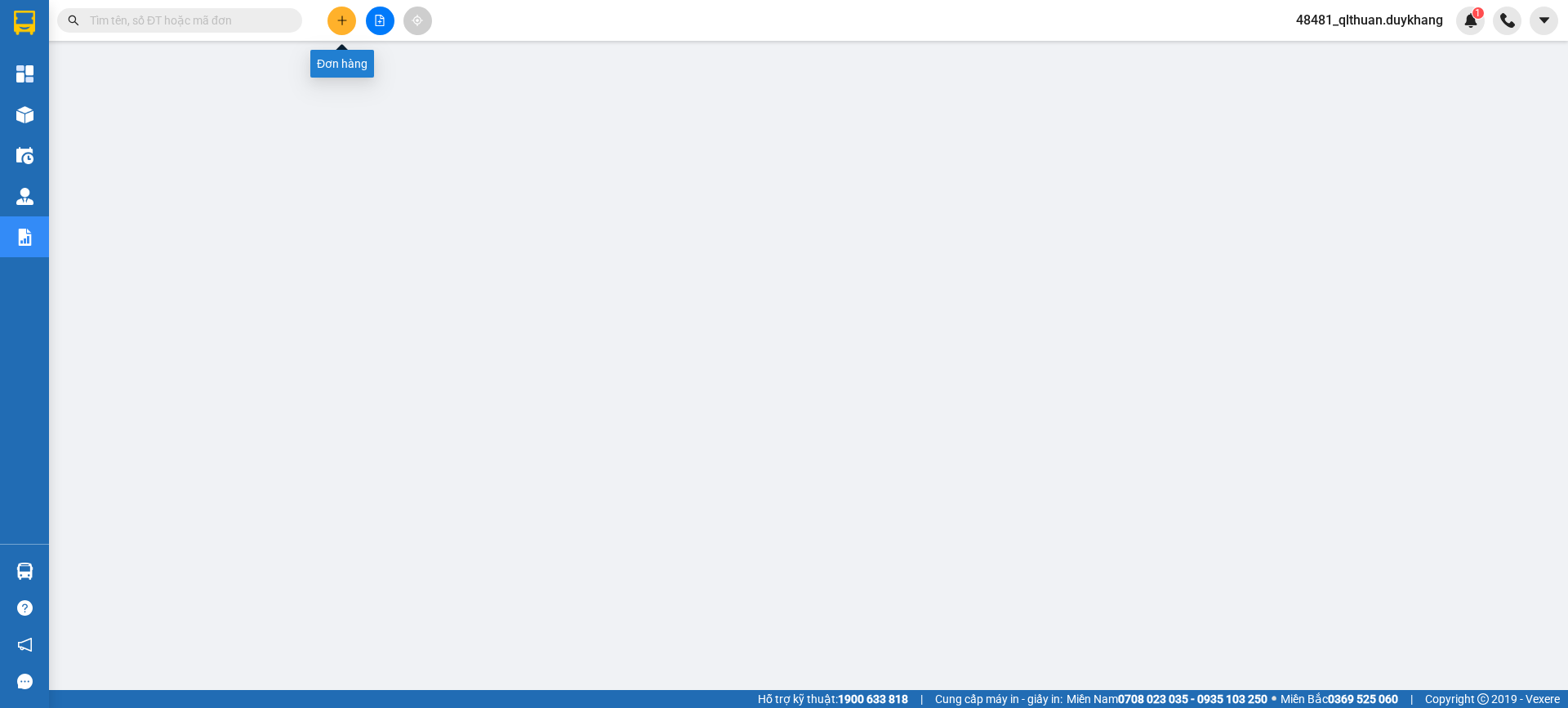
click at [342, 9] on button at bounding box center [342, 21] width 28 height 28
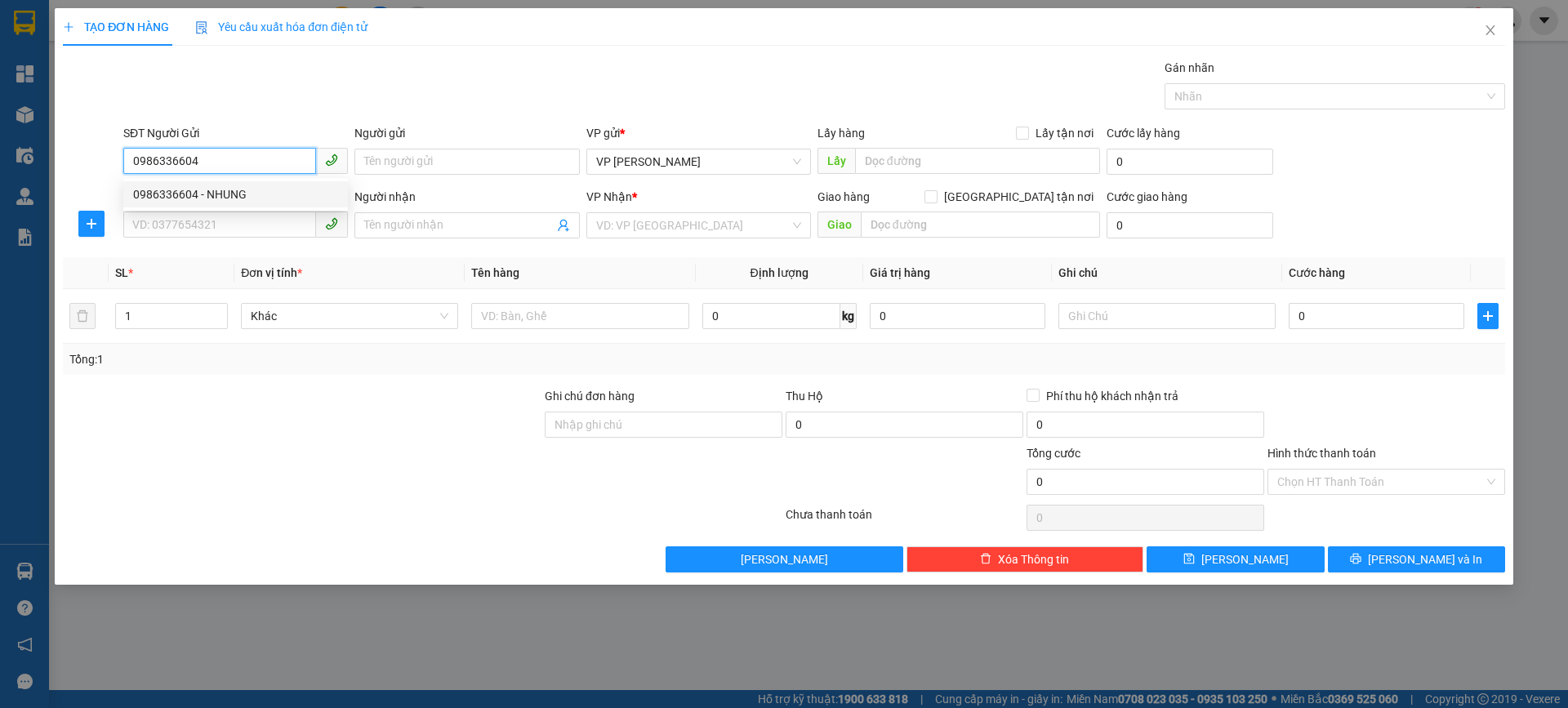
click at [229, 195] on div "0986336604 - NHUNG" at bounding box center [235, 194] width 205 height 18
type input "0986336604"
click at [266, 133] on div "SĐT Người Gửi" at bounding box center [236, 133] width 225 height 18
click at [266, 148] on input "0986336604" at bounding box center [220, 161] width 192 height 26
click at [251, 148] on input "0986336604" at bounding box center [220, 161] width 192 height 26
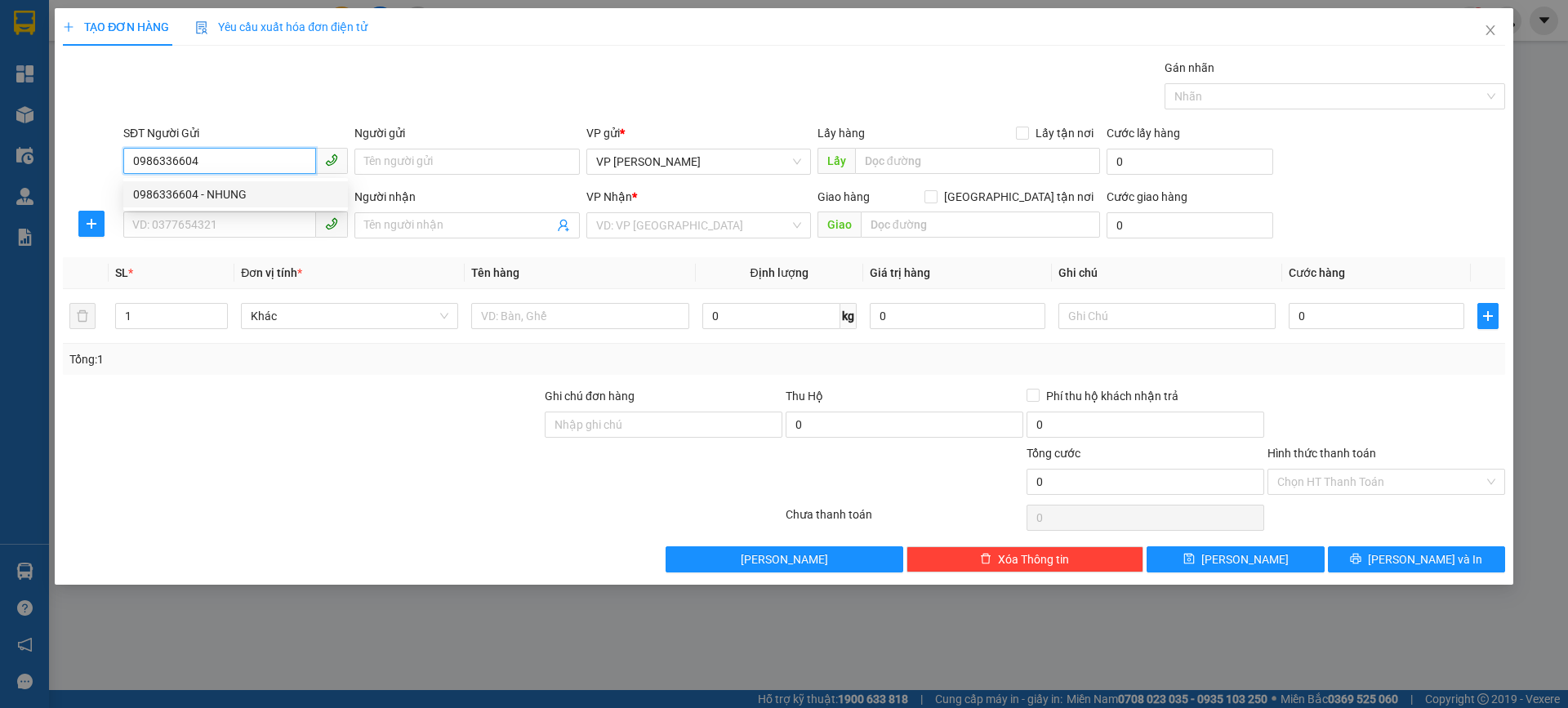
click at [246, 155] on input "0986336604" at bounding box center [220, 161] width 192 height 26
click at [234, 193] on div "0986336604 - NHUNG" at bounding box center [235, 194] width 205 height 18
drag, startPoint x: 228, startPoint y: 156, endPoint x: 0, endPoint y: 167, distance: 228.3
click at [0, 167] on div "TẠO ĐƠN HÀNG Yêu cầu xuất hóa đơn điện tử Transit Pickup Surcharge Ids Transit …" at bounding box center [784, 354] width 1568 height 708
click at [146, 228] on input "SĐT Người Nhận" at bounding box center [220, 225] width 192 height 26
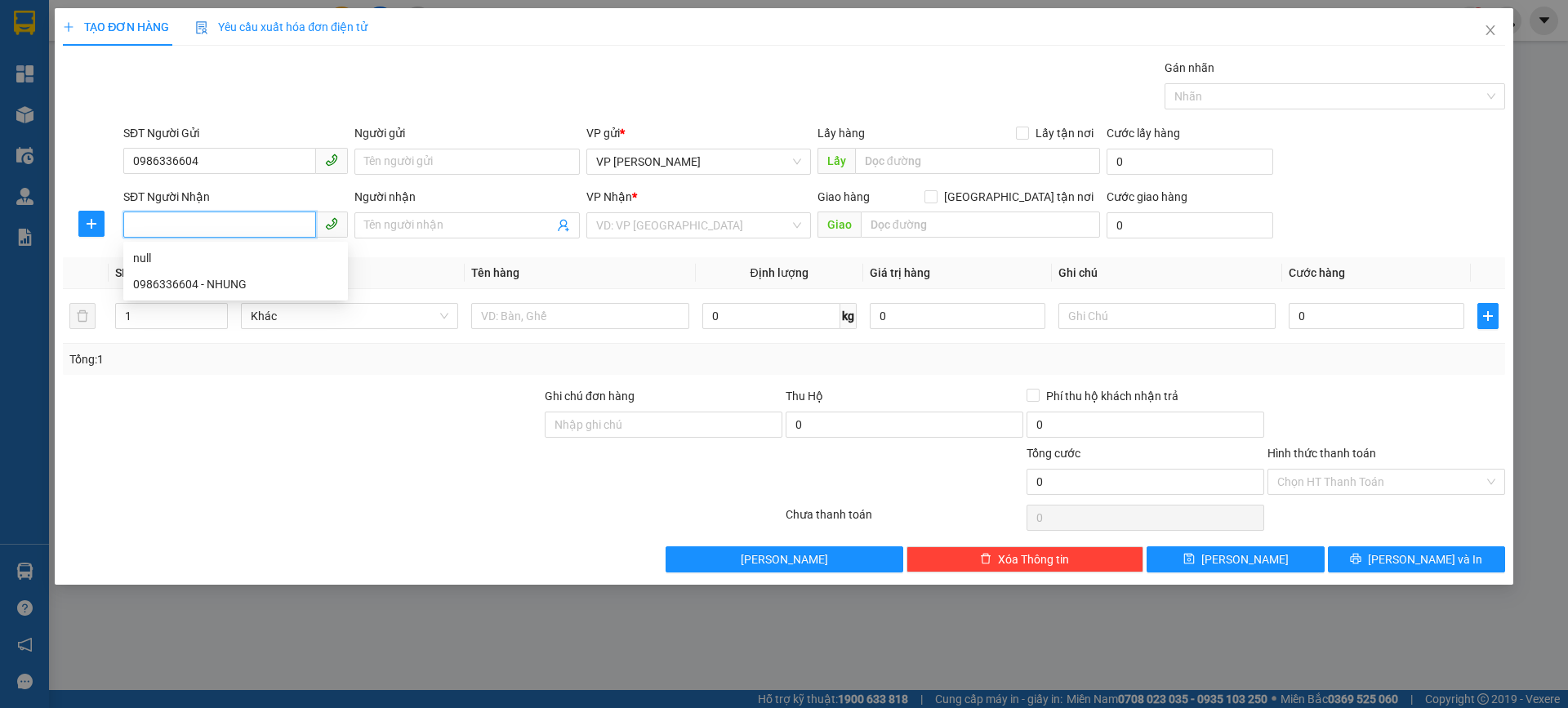
paste input "0986336604"
type input "0986336604"
click at [266, 256] on div "0986336604 - NHUNG" at bounding box center [235, 258] width 205 height 18
type input "NHUNG"
type input "0986336604"
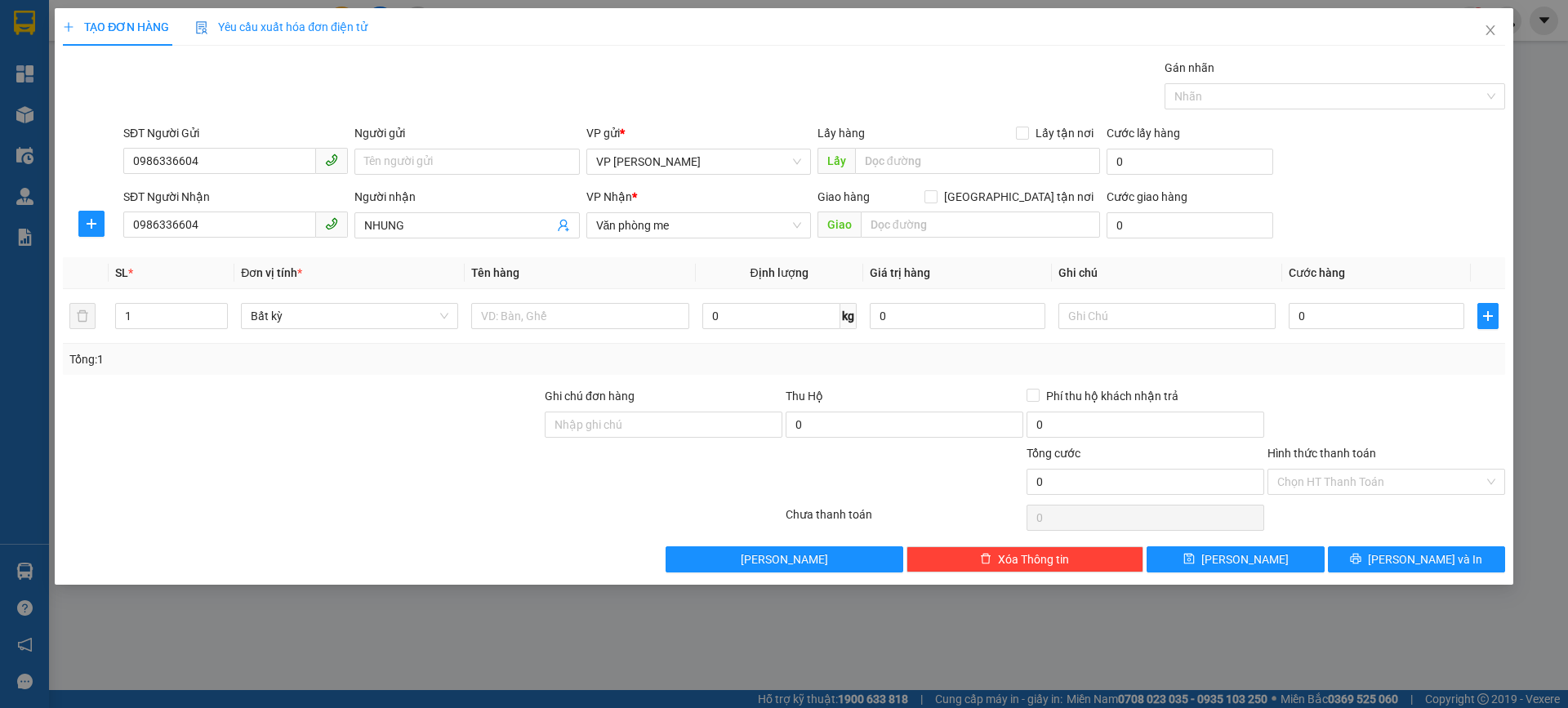
click at [266, 256] on div "Transit Pickup Surcharge Ids Transit Deliver Surcharge Ids Transit Deliver Surc…" at bounding box center [784, 315] width 1443 height 514
drag, startPoint x: 288, startPoint y: 156, endPoint x: 54, endPoint y: 167, distance: 234.3
click at [54, 167] on div "TẠO ĐƠN HÀNG Yêu cầu xuất hóa đơn điện tử Transit Pickup Surcharge Ids Transit …" at bounding box center [784, 354] width 1568 height 708
click at [275, 212] on div "0986336604 - NHUNG" at bounding box center [235, 220] width 205 height 18
type input "0986336604"
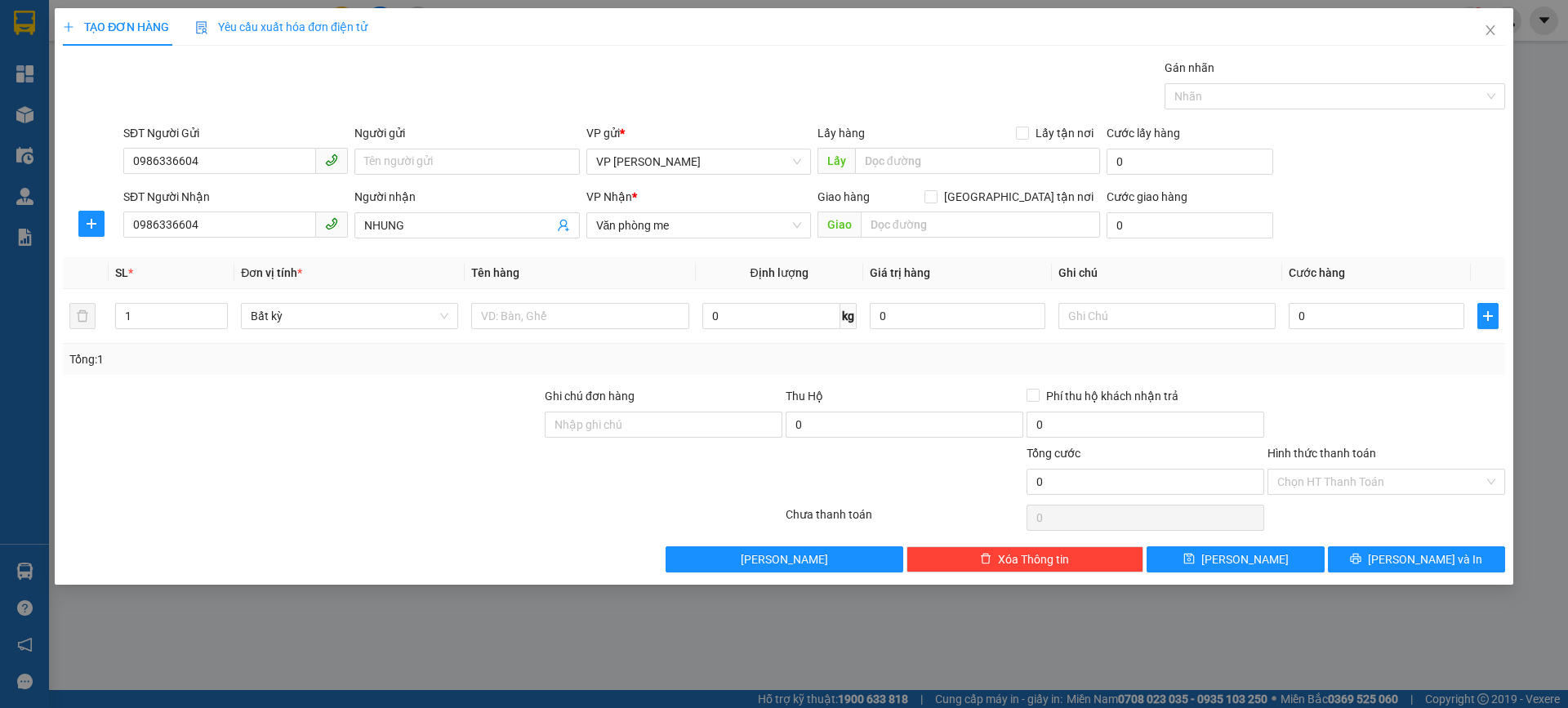
click at [451, 244] on div "Người nhận NHUNG" at bounding box center [467, 216] width 225 height 58
click at [1389, 318] on input "0" at bounding box center [1376, 316] width 175 height 26
type input "3"
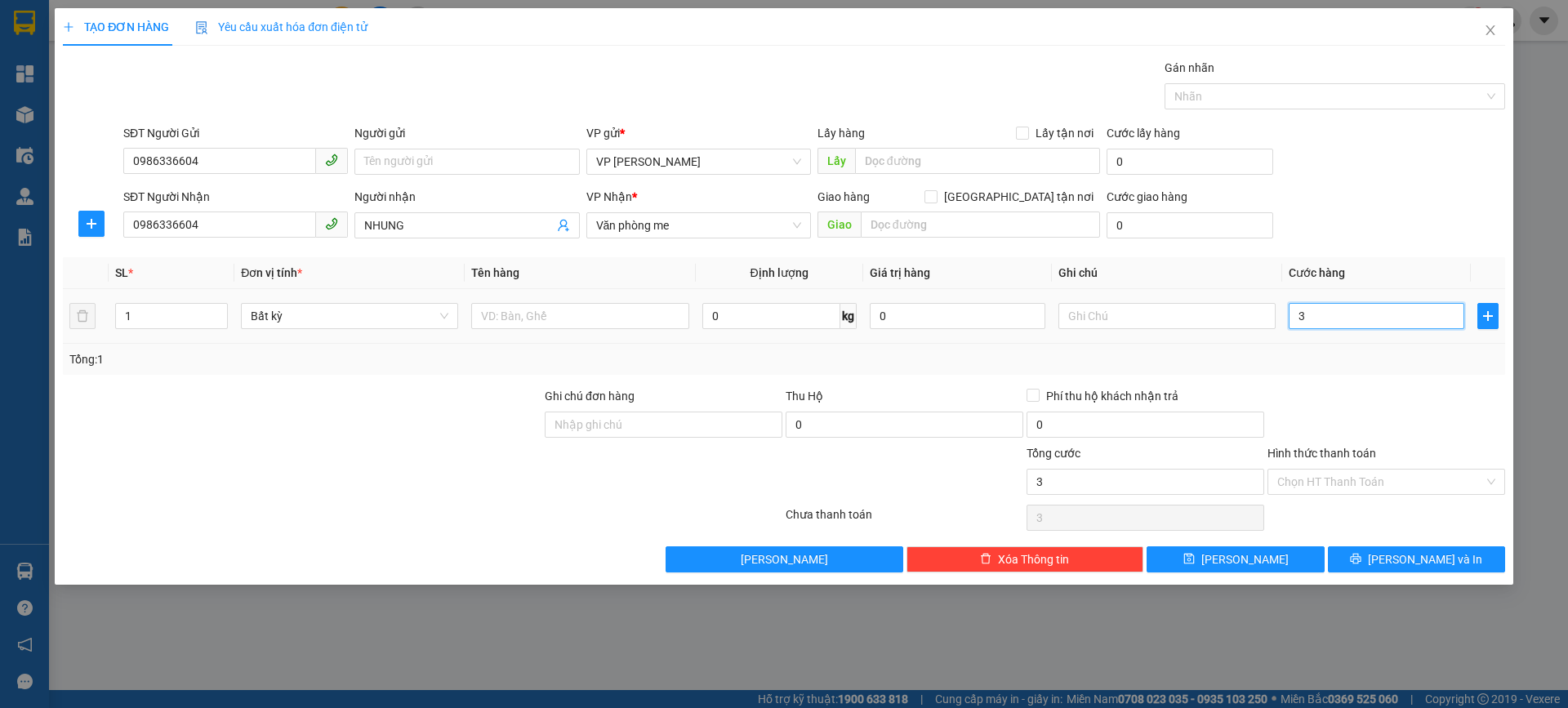
type input "30"
type input "300"
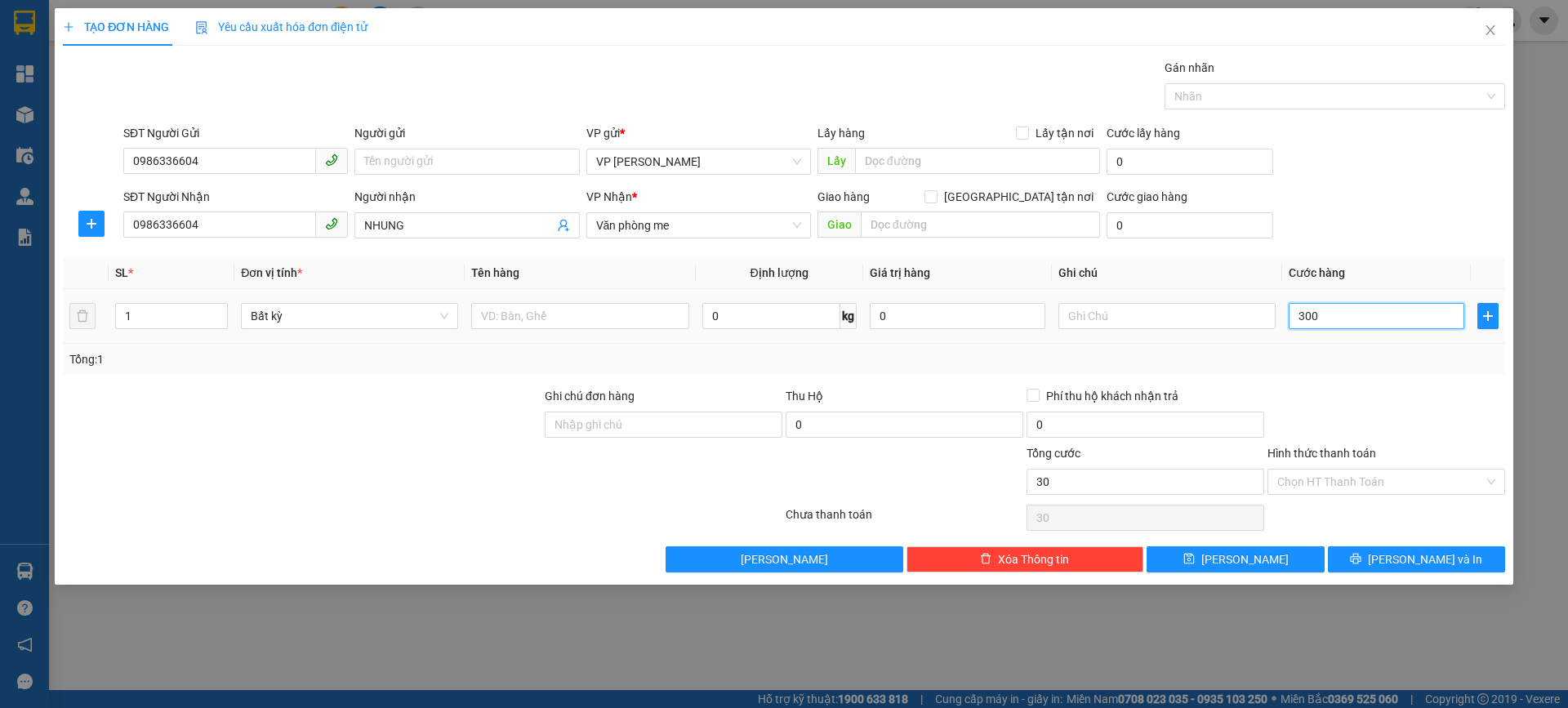
type input "300"
type input "3.000"
type input "30.000"
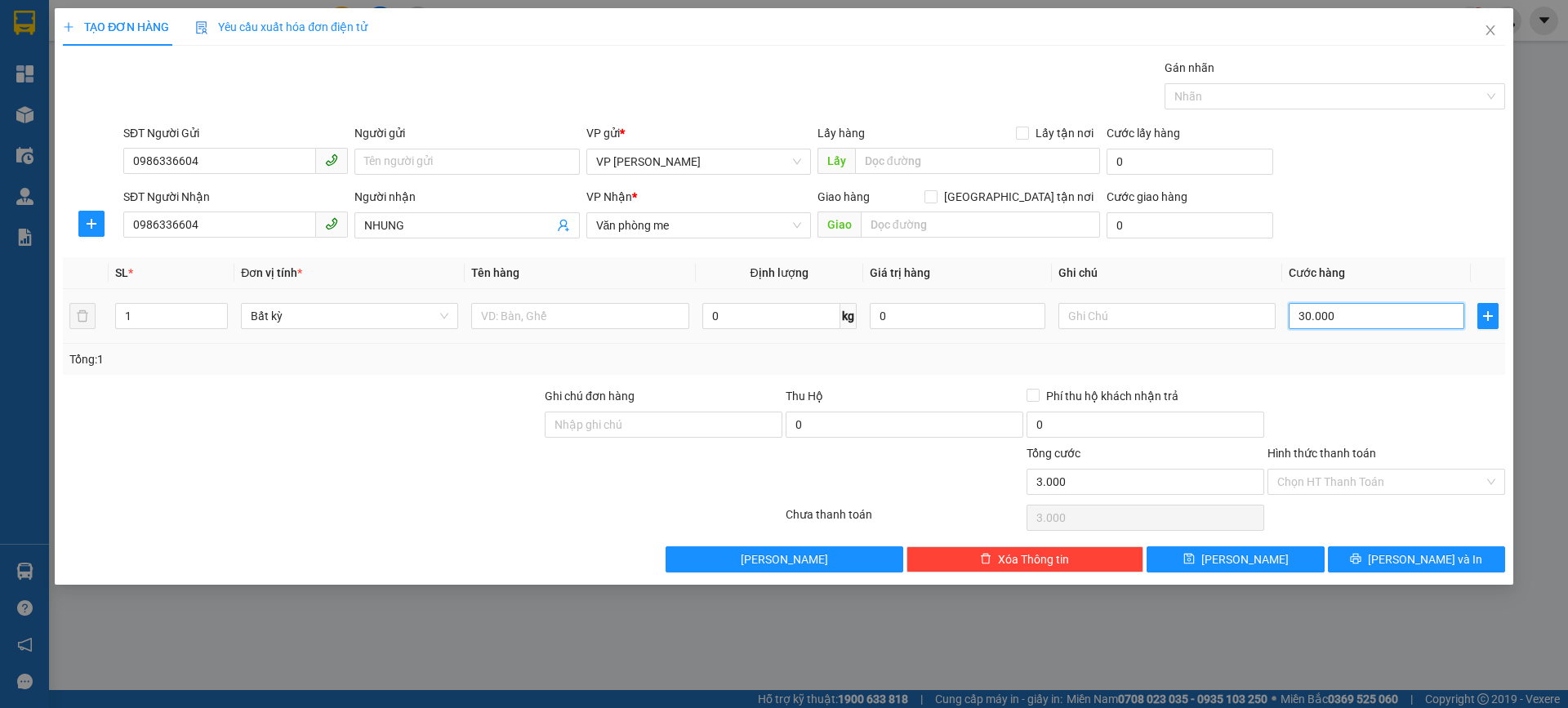
type input "30.000"
click at [1375, 400] on div at bounding box center [1386, 415] width 241 height 58
click at [1349, 492] on input "Hình thức thanh toán" at bounding box center [1380, 482] width 207 height 25
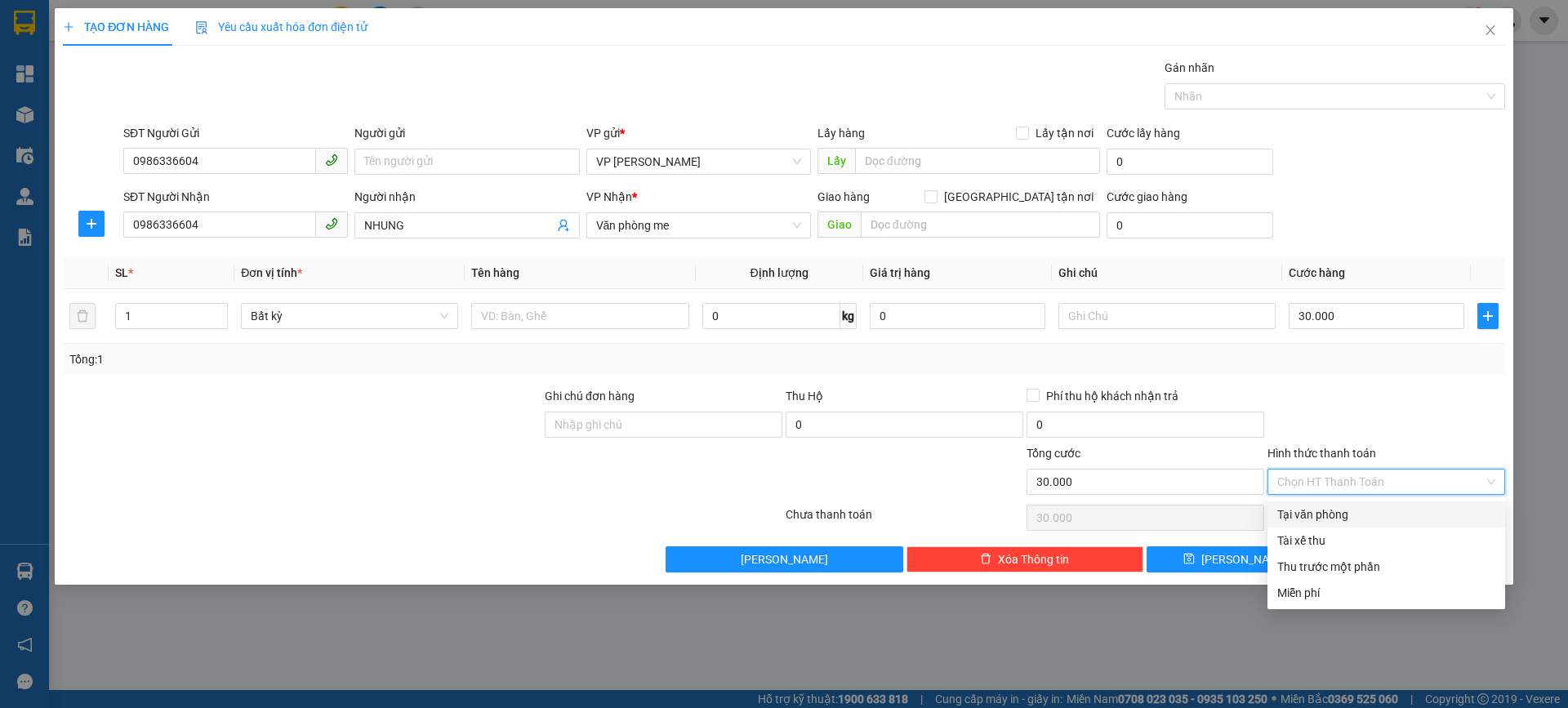
click at [1329, 514] on div "Tại văn phòng" at bounding box center [1386, 514] width 218 height 18
type input "0"
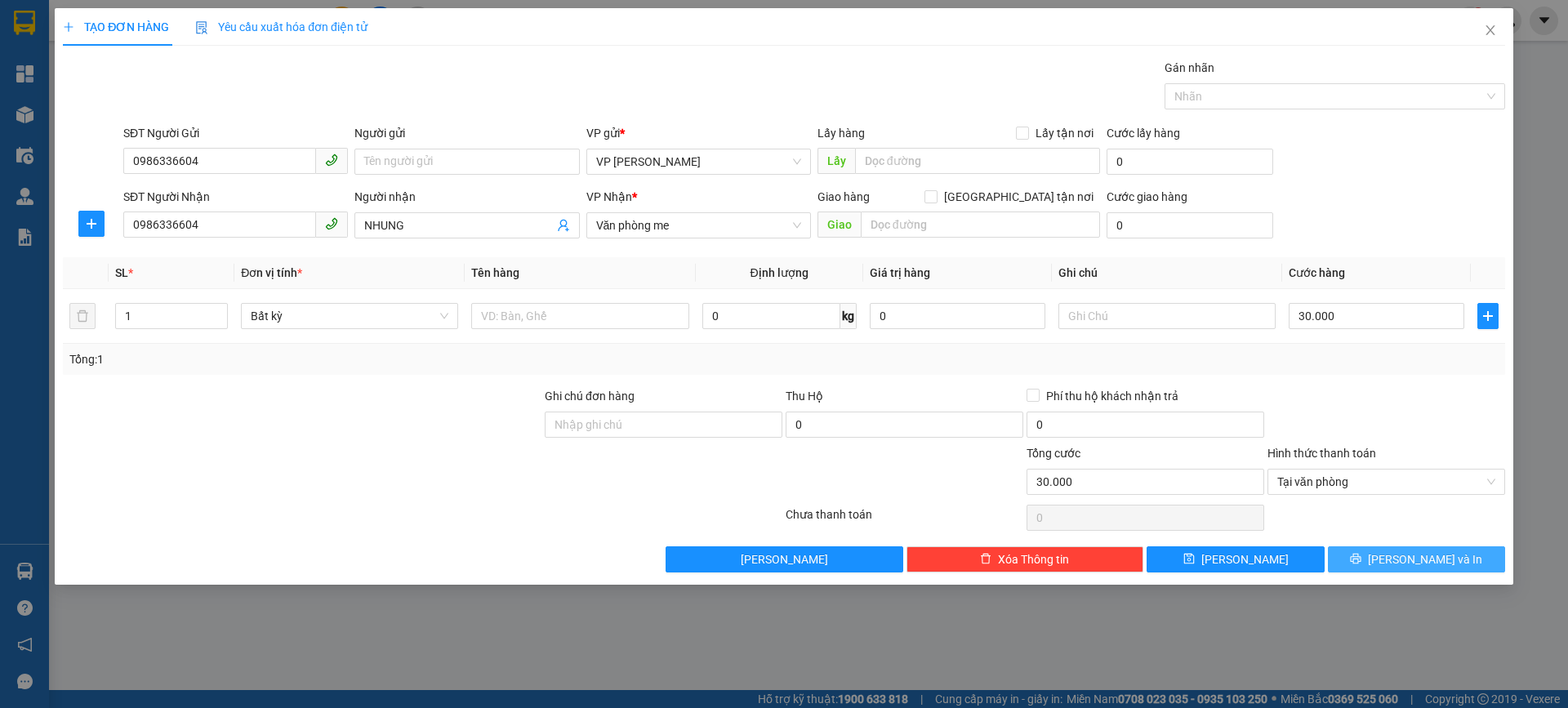
click at [1336, 558] on button "Lưu và In" at bounding box center [1416, 560] width 177 height 26
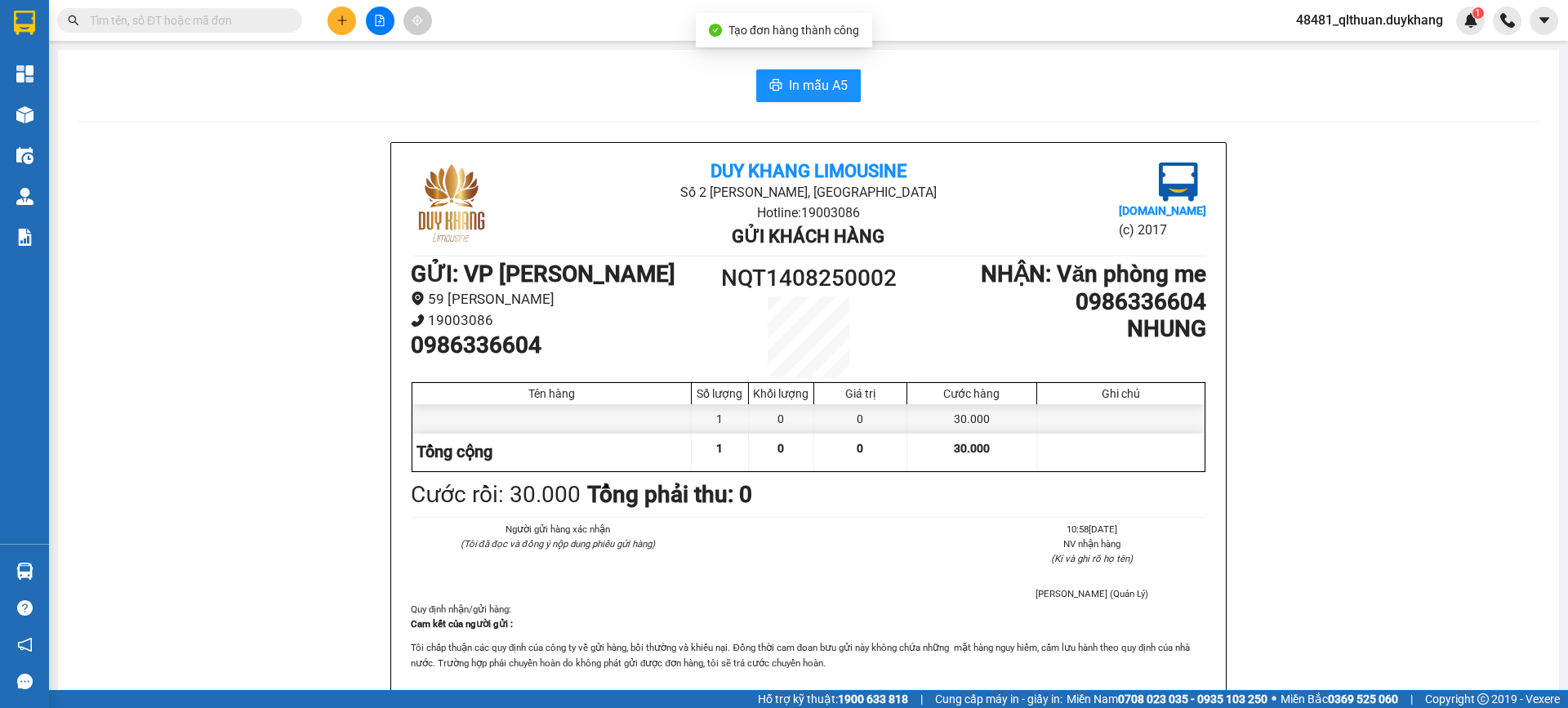
scroll to position [82, 0]
